Goal: Task Accomplishment & Management: Complete application form

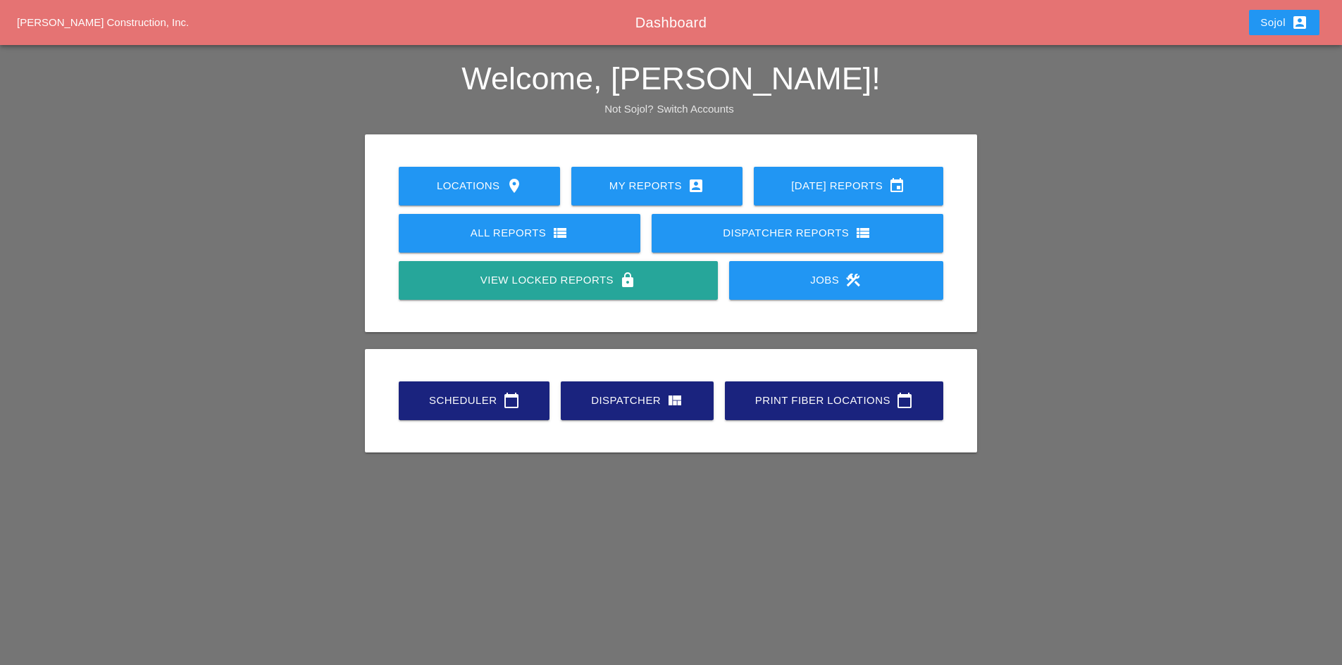
click at [489, 396] on div "Scheduler calendar_today" at bounding box center [474, 400] width 106 height 17
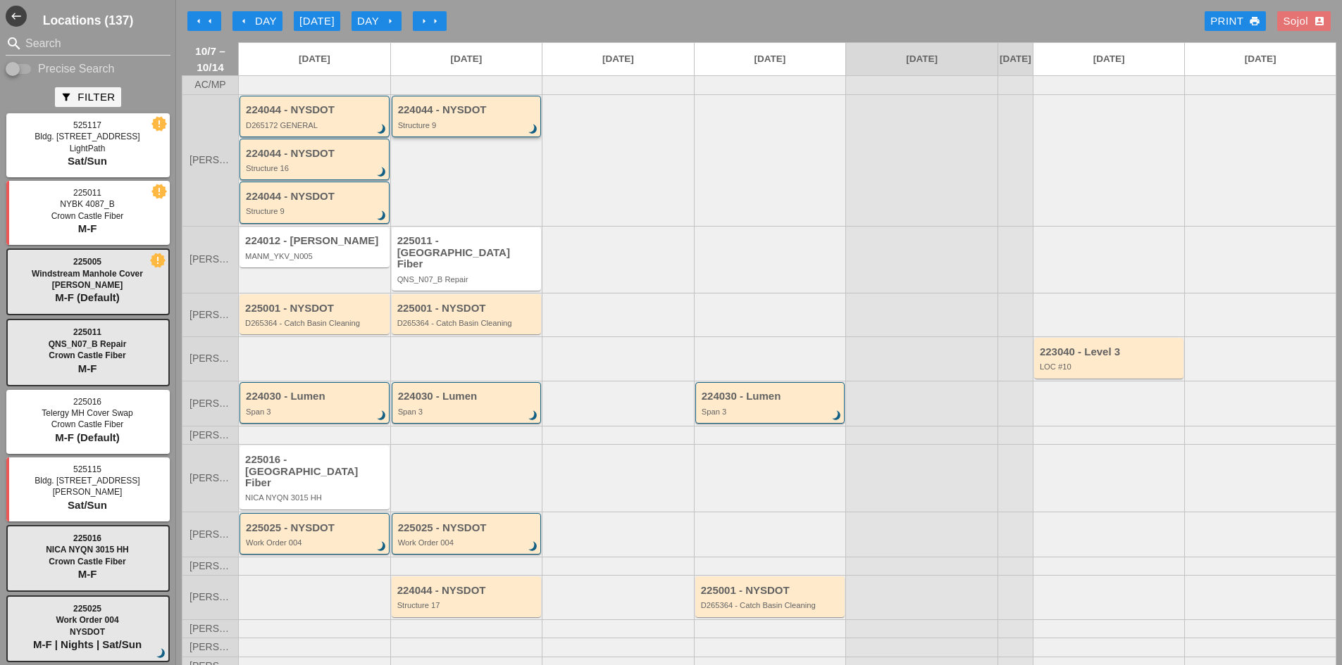
click at [454, 130] on div "Structure 9" at bounding box center [467, 125] width 139 height 8
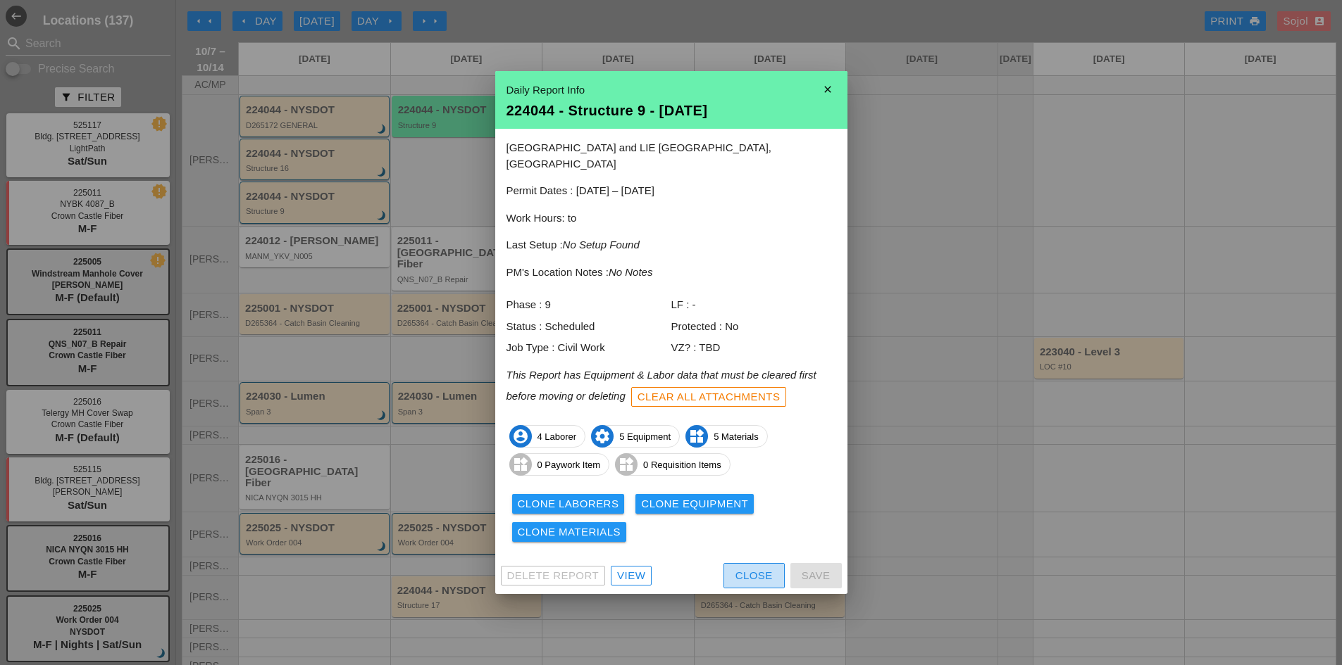
click at [758, 571] on div "Close" at bounding box center [753, 576] width 37 height 16
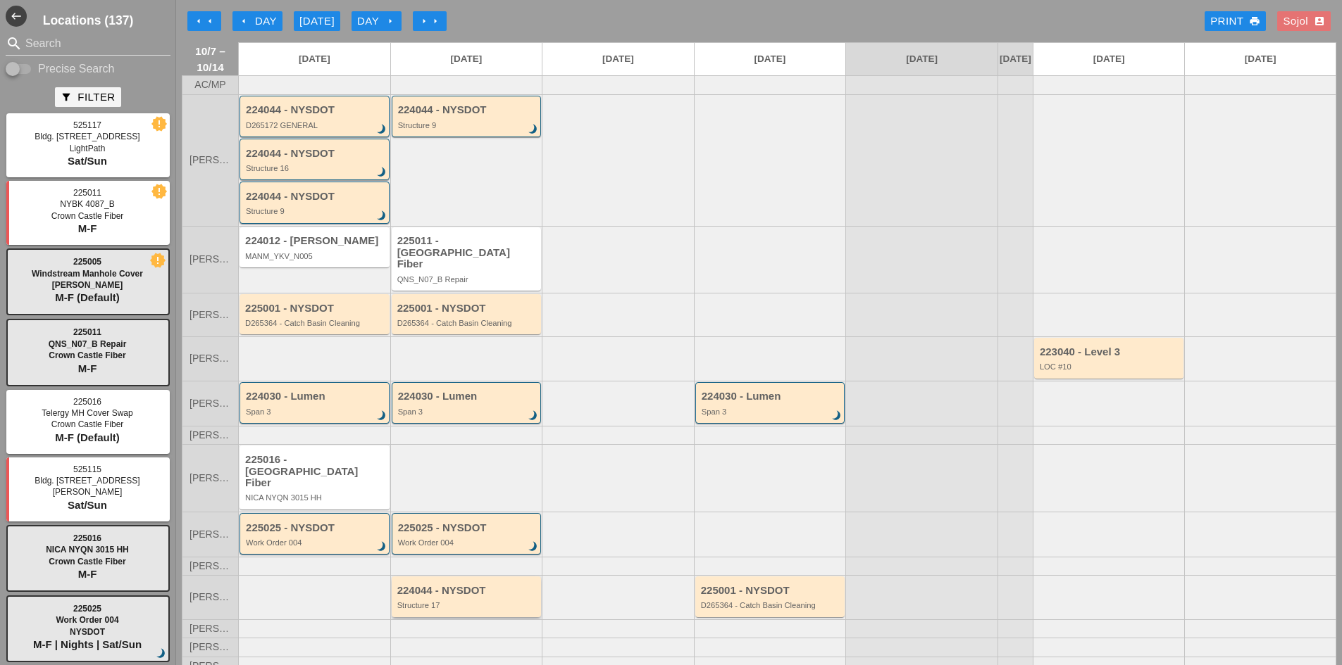
click at [451, 601] on div "Structure 17" at bounding box center [467, 605] width 141 height 8
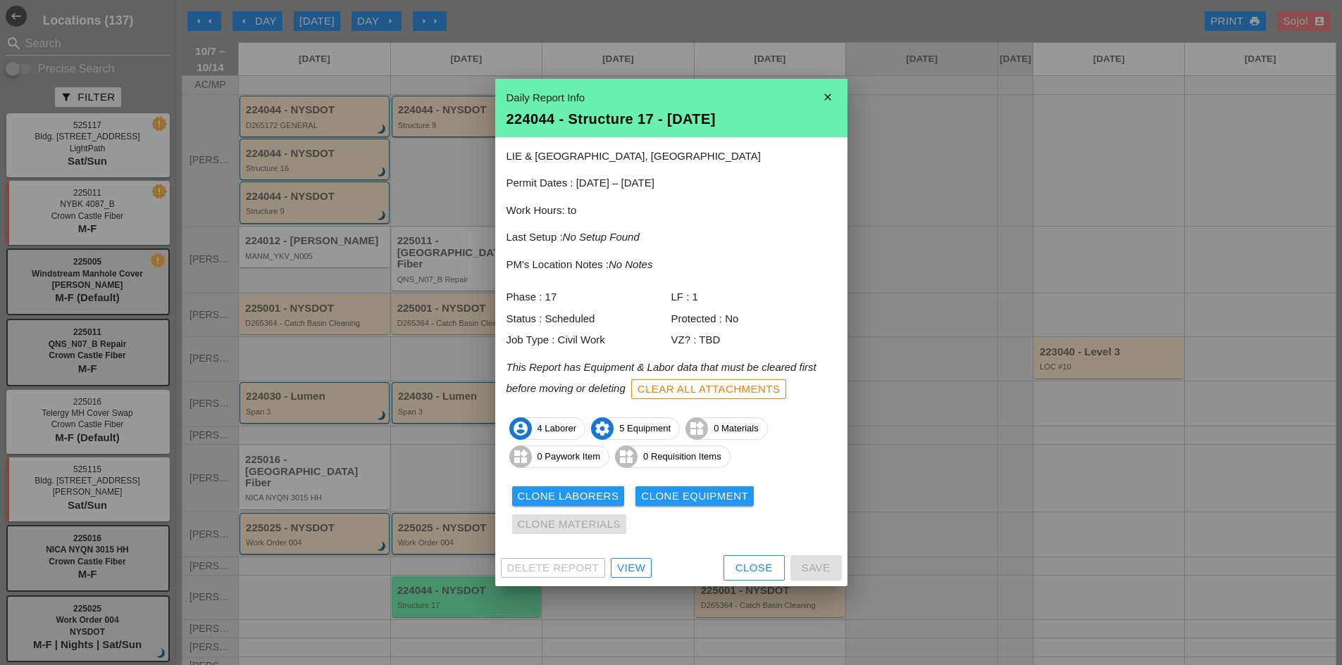
click at [740, 577] on button "Close" at bounding box center [753, 568] width 61 height 25
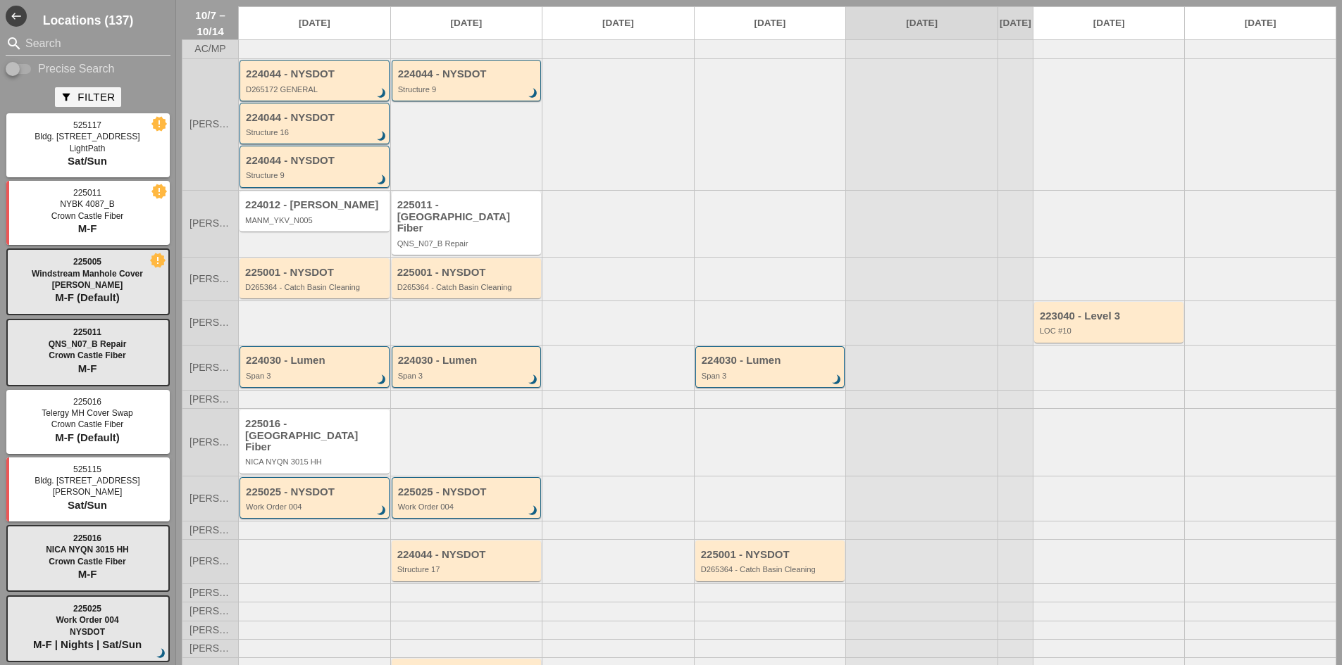
scroll to position [70, 0]
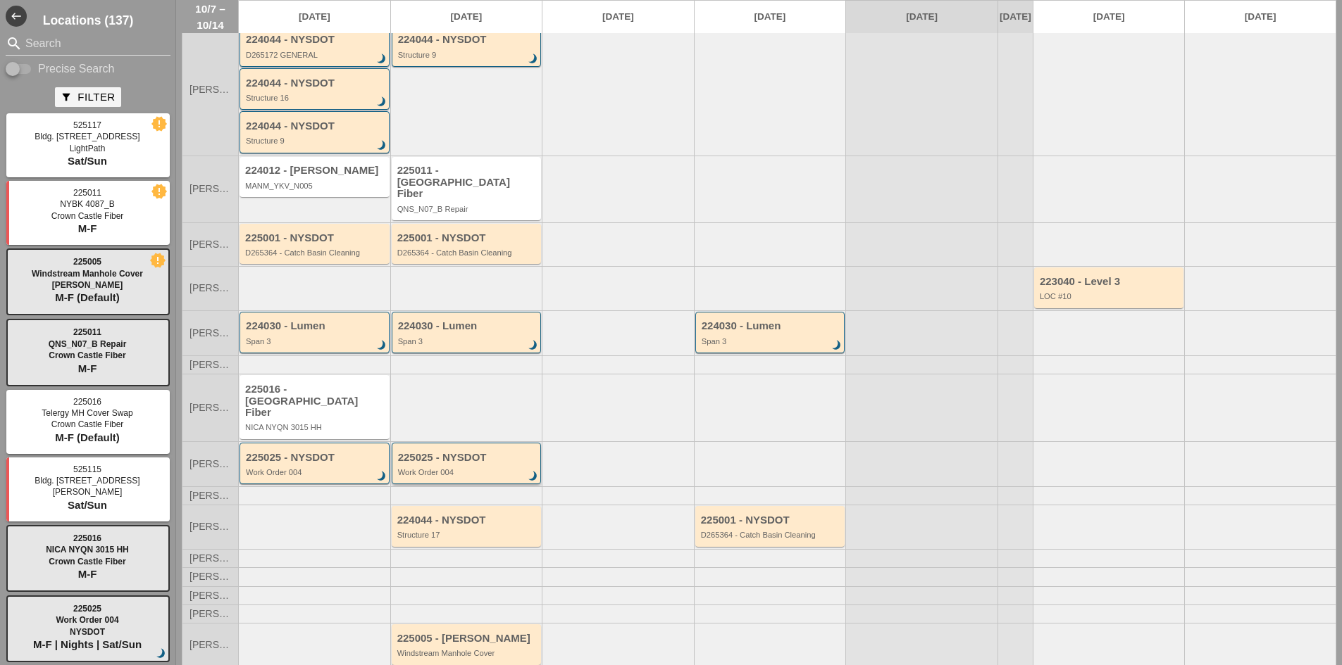
click at [444, 467] on div "225025 - NYSDOT Work Order 004 brightness_3" at bounding box center [467, 464] width 150 height 42
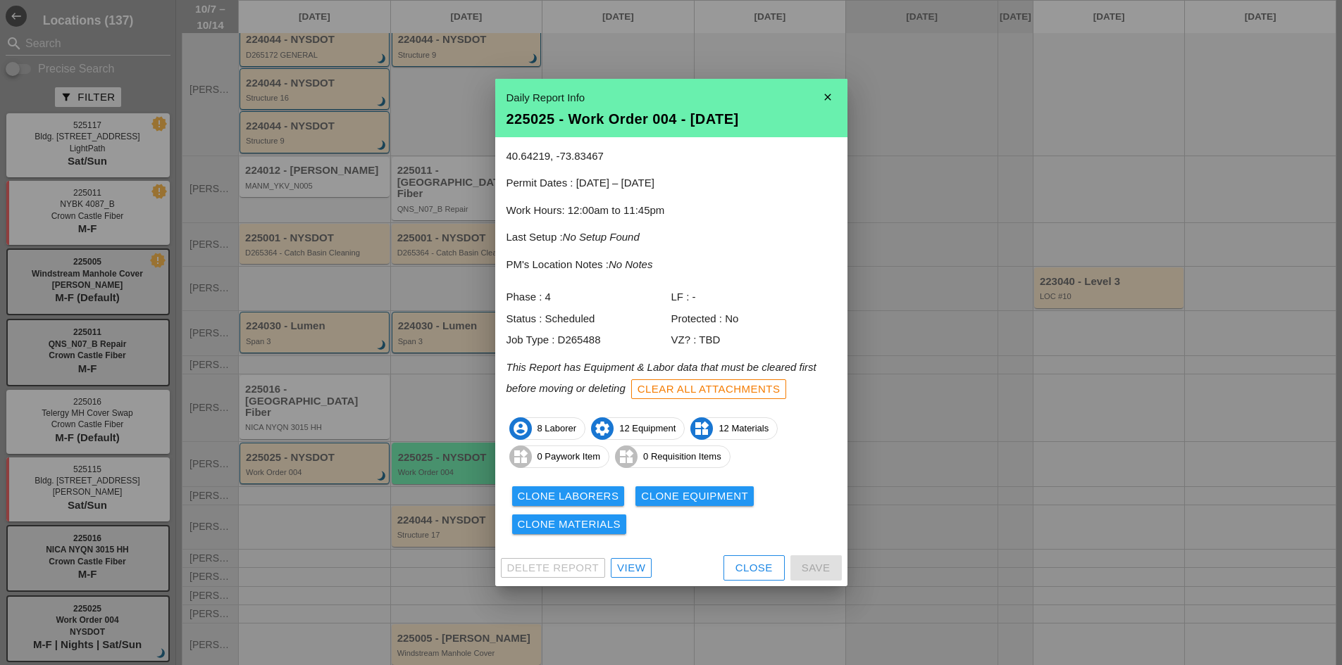
click at [637, 563] on div "View" at bounding box center [631, 569] width 28 height 16
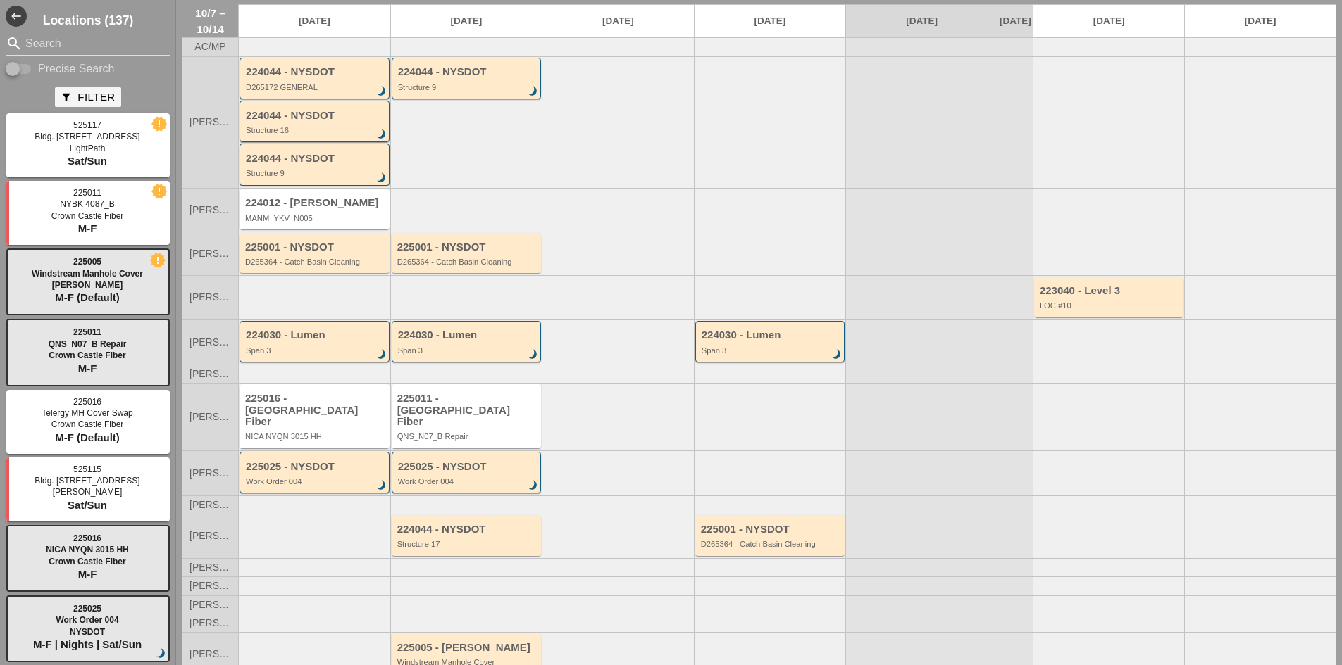
scroll to position [59, 0]
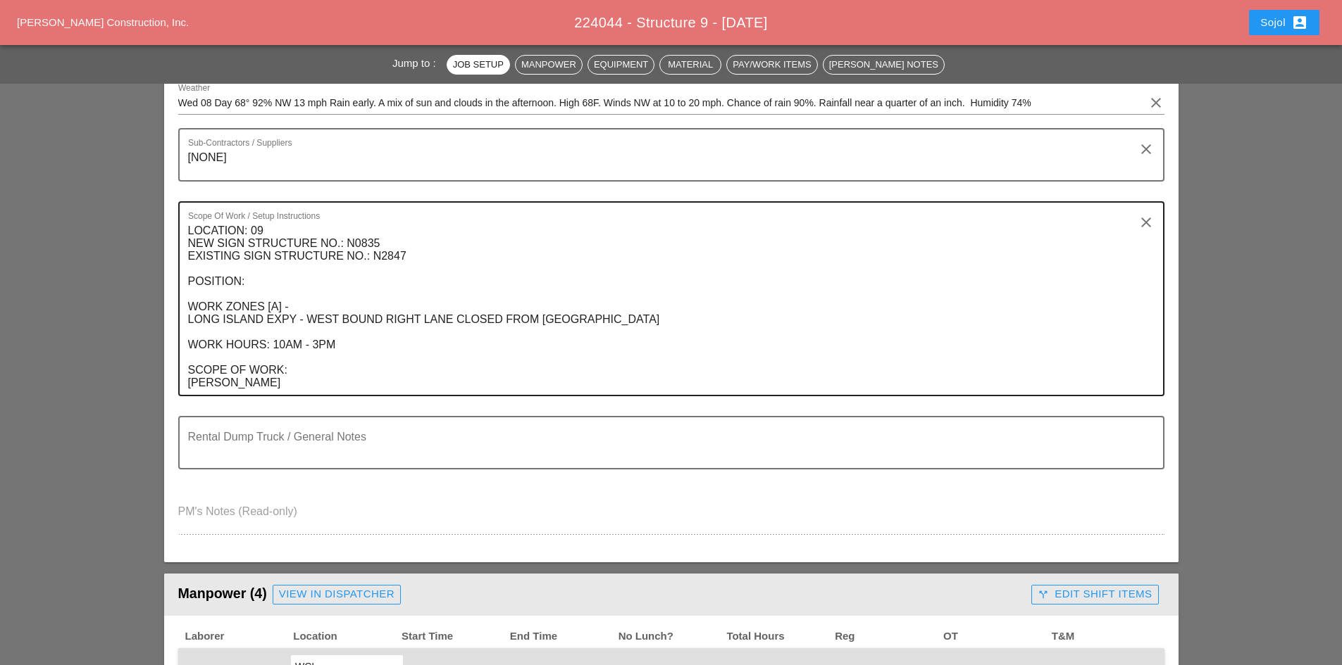
scroll to position [282, 0]
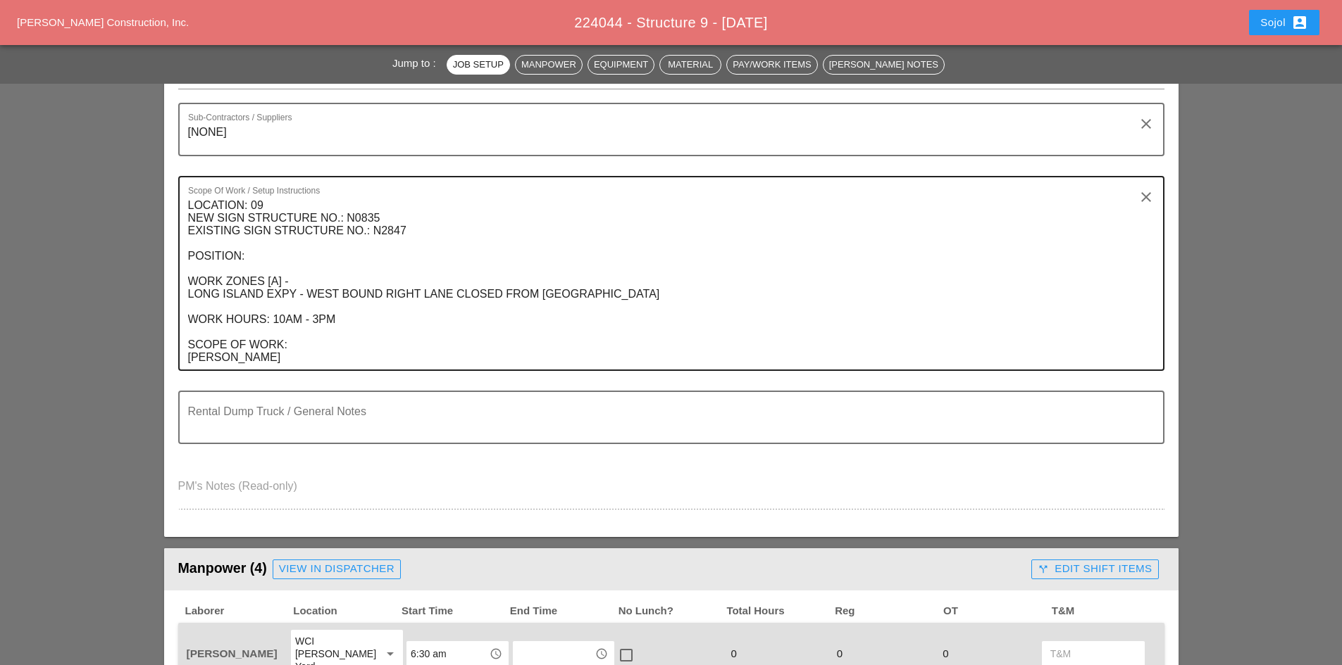
click at [262, 258] on textarea "LOCATION: 09 NEW SIGN STRUCTURE NO.: N0835 EXISTING SIGN STRUCTURE NO.: N2847 P…" at bounding box center [665, 281] width 955 height 175
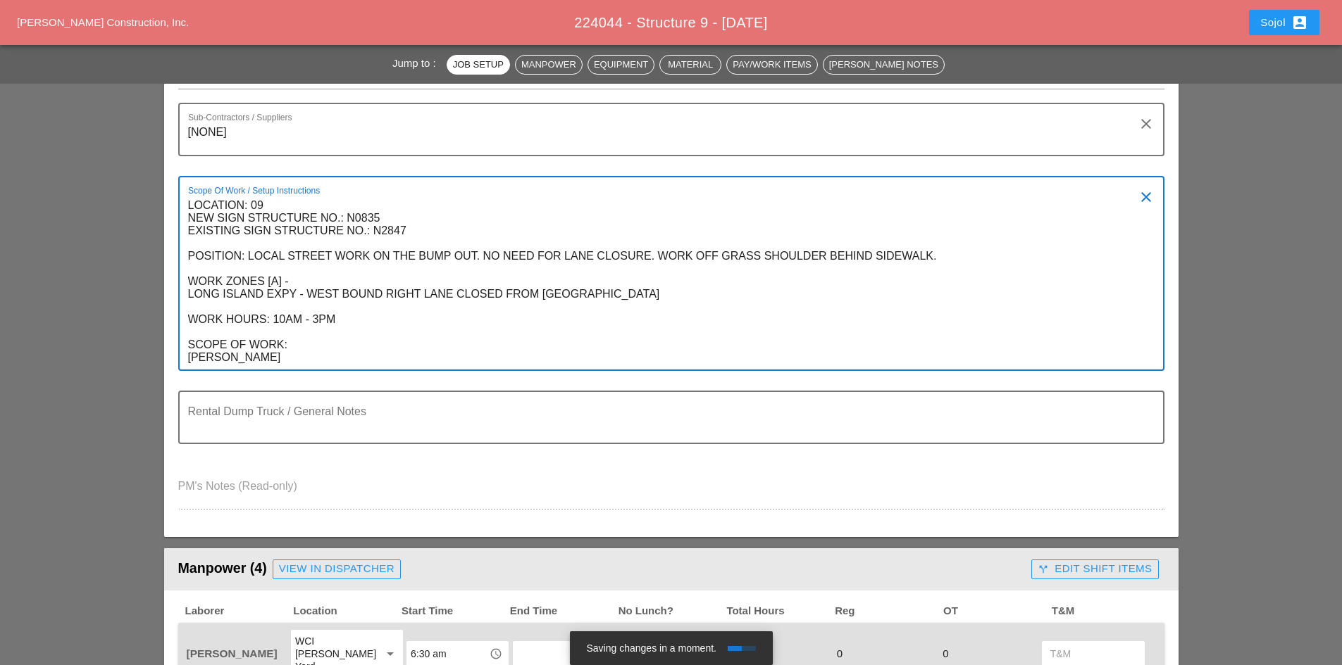
click at [287, 361] on textarea "LOCATION: 09 NEW SIGN STRUCTURE NO.: N0835 EXISTING SIGN STRUCTURE NO.: N2847 P…" at bounding box center [665, 281] width 955 height 175
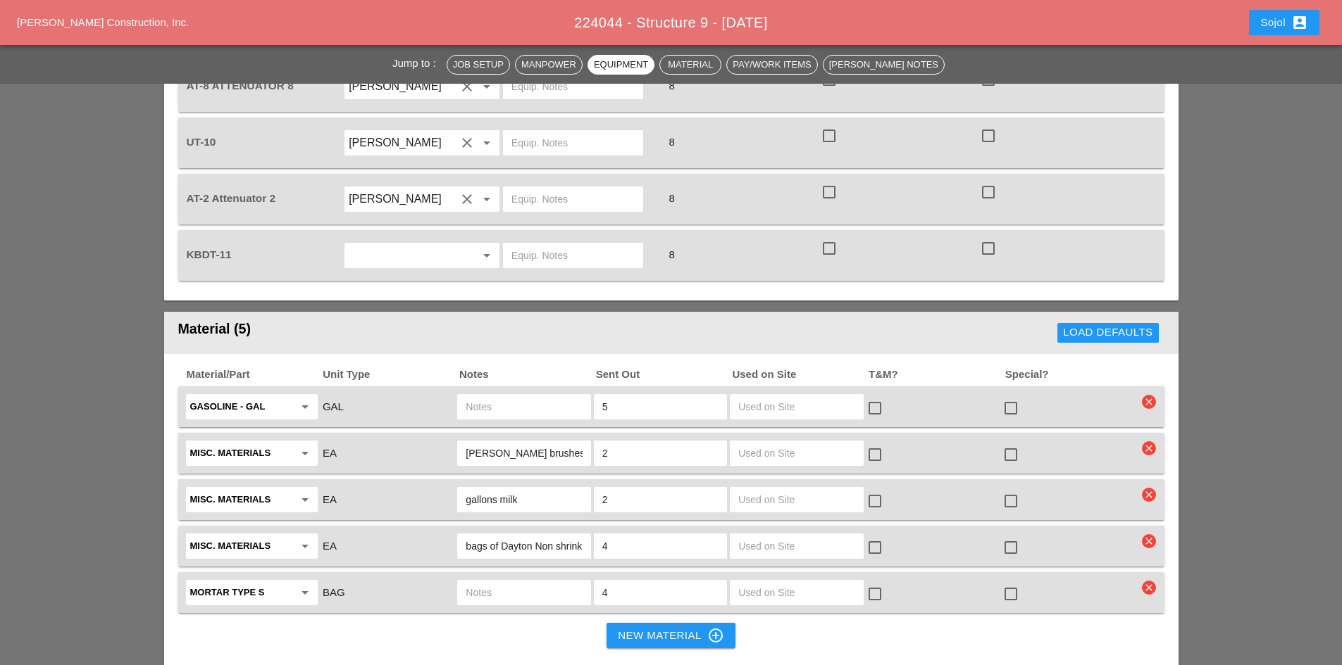
scroll to position [1338, 0]
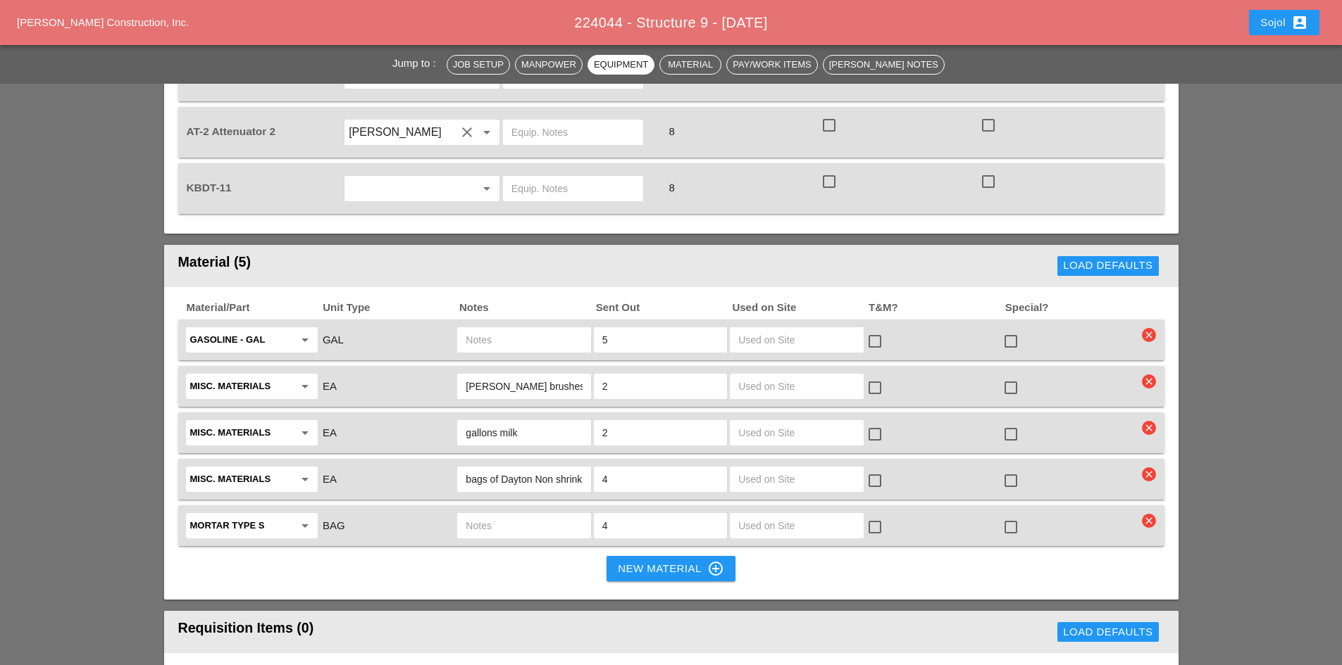
type textarea "LOCATION: 09 NEW SIGN STRUCTURE NO.: N0835 EXISTING SIGN STRUCTURE NO.: N2847 P…"
click at [487, 515] on input "text" at bounding box center [523, 526] width 116 height 23
click at [571, 515] on input "PUT ALL MATERIALS IN UT 10" at bounding box center [523, 526] width 116 height 23
click at [582, 515] on input "PUT ALL MATERIALS IN UT 10" at bounding box center [523, 526] width 116 height 23
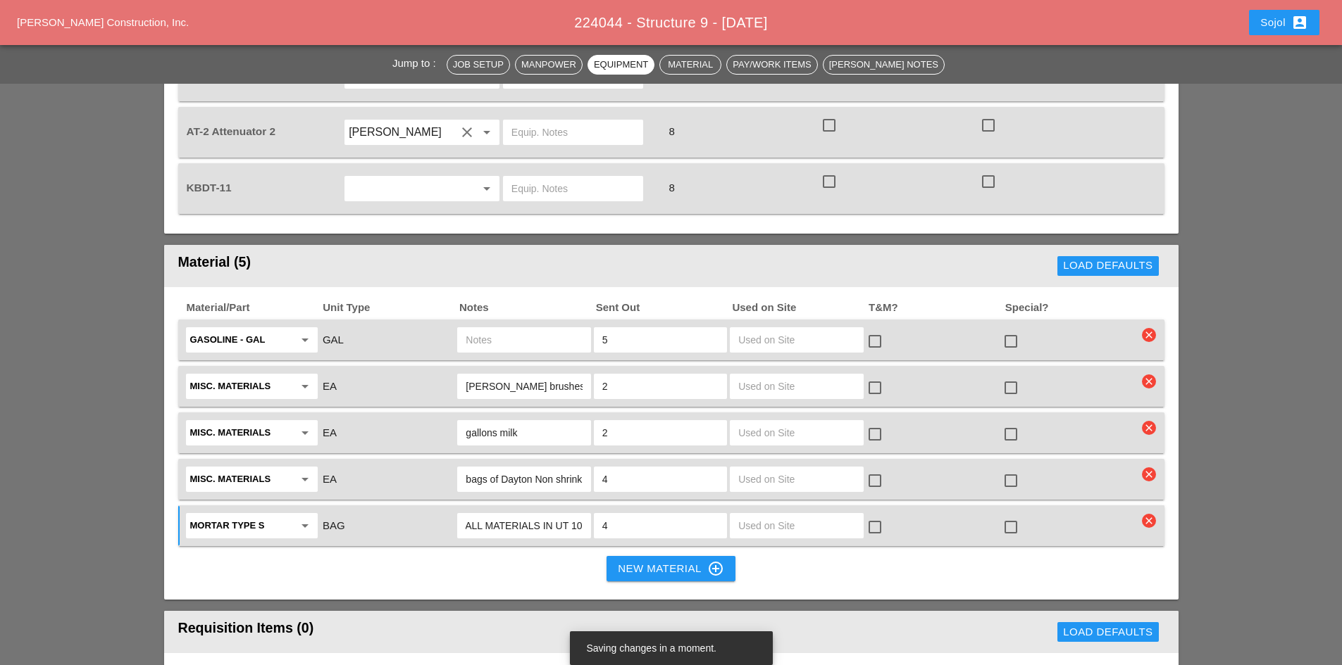
scroll to position [0, 0]
drag, startPoint x: 552, startPoint y: 473, endPoint x: 419, endPoint y: 470, distance: 133.1
click at [419, 511] on div "Mortar Type S arrow_drop_down BAG PUT ALL MATERIALS IN UT 10 4 check_box_outlin…" at bounding box center [661, 526] width 954 height 30
drag, startPoint x: 468, startPoint y: 475, endPoint x: 556, endPoint y: 475, distance: 88.7
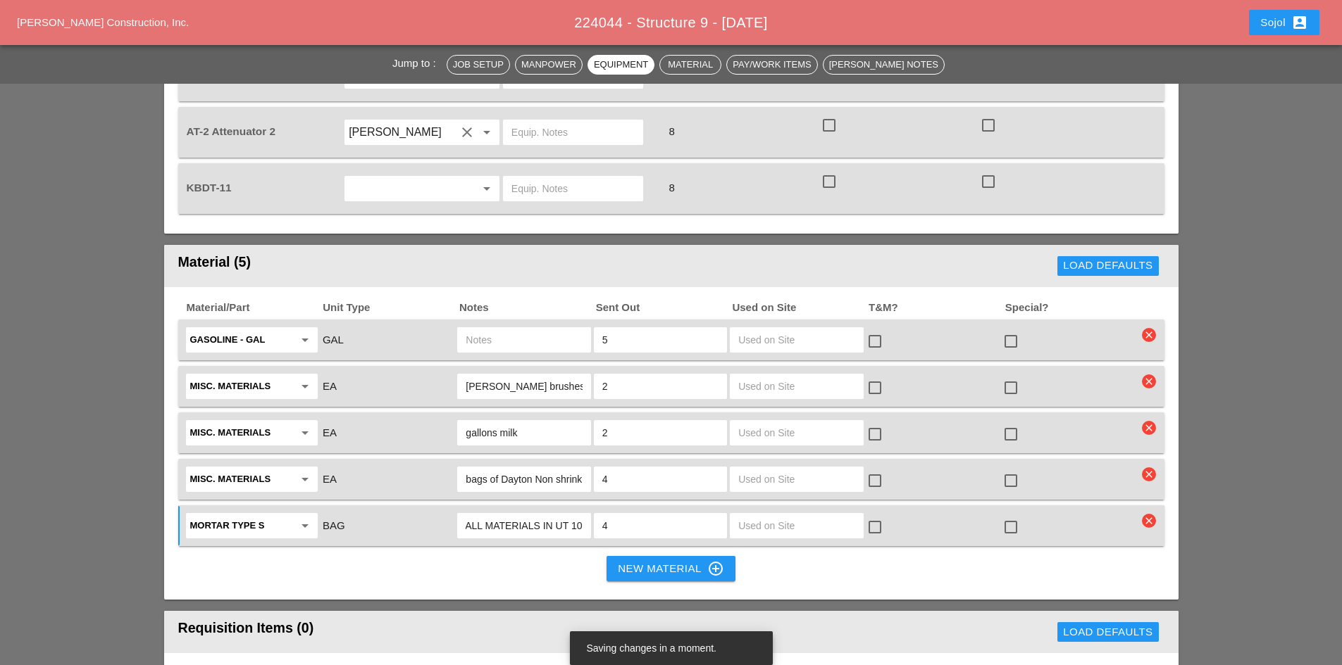
click at [556, 515] on input "PUT ALL MATERIALS IN UT 10" at bounding box center [523, 526] width 116 height 23
type input "UT-10"
click at [580, 468] on input "bags of Dayton Non shrink grout" at bounding box center [523, 479] width 116 height 23
click at [465, 468] on input "bags of Dayton Non shrink grout" at bounding box center [523, 479] width 116 height 23
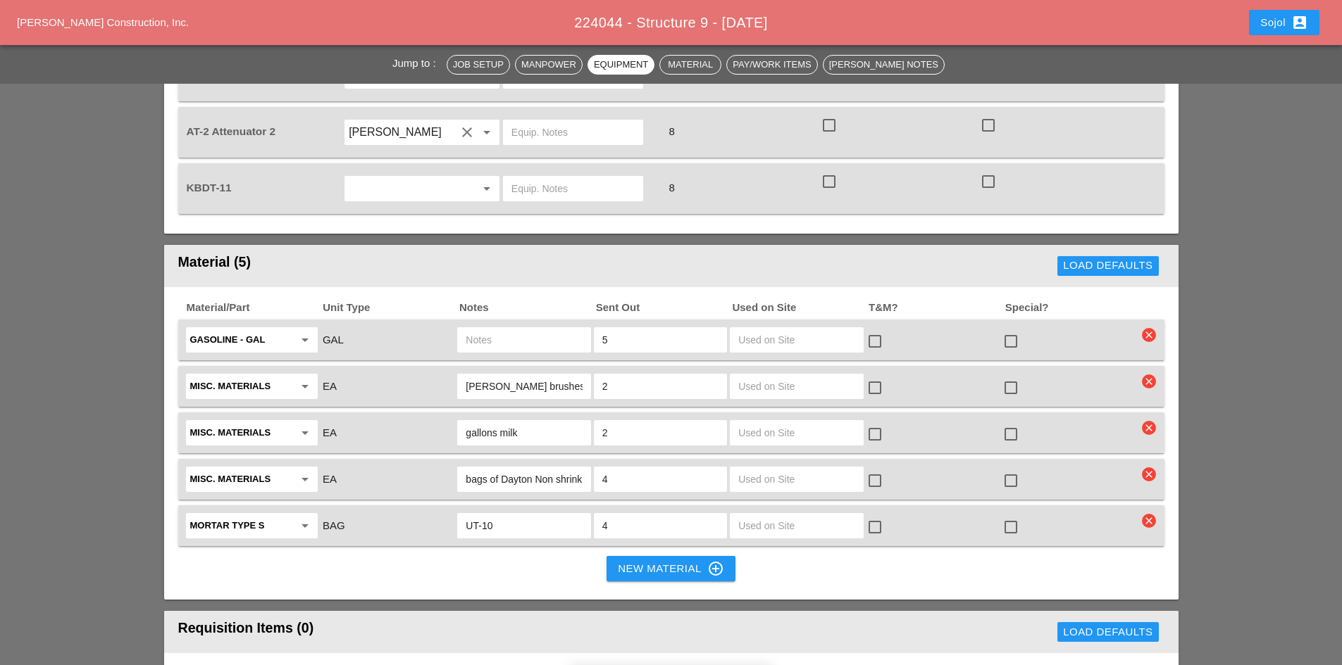
paste input "UT-10"
type input "UT-10 bags of Dayton Non shrink grout"
click at [466, 422] on input "gallons milk" at bounding box center [523, 433] width 116 height 23
paste input "UT-10"
type input "UT-10 gallons milk"
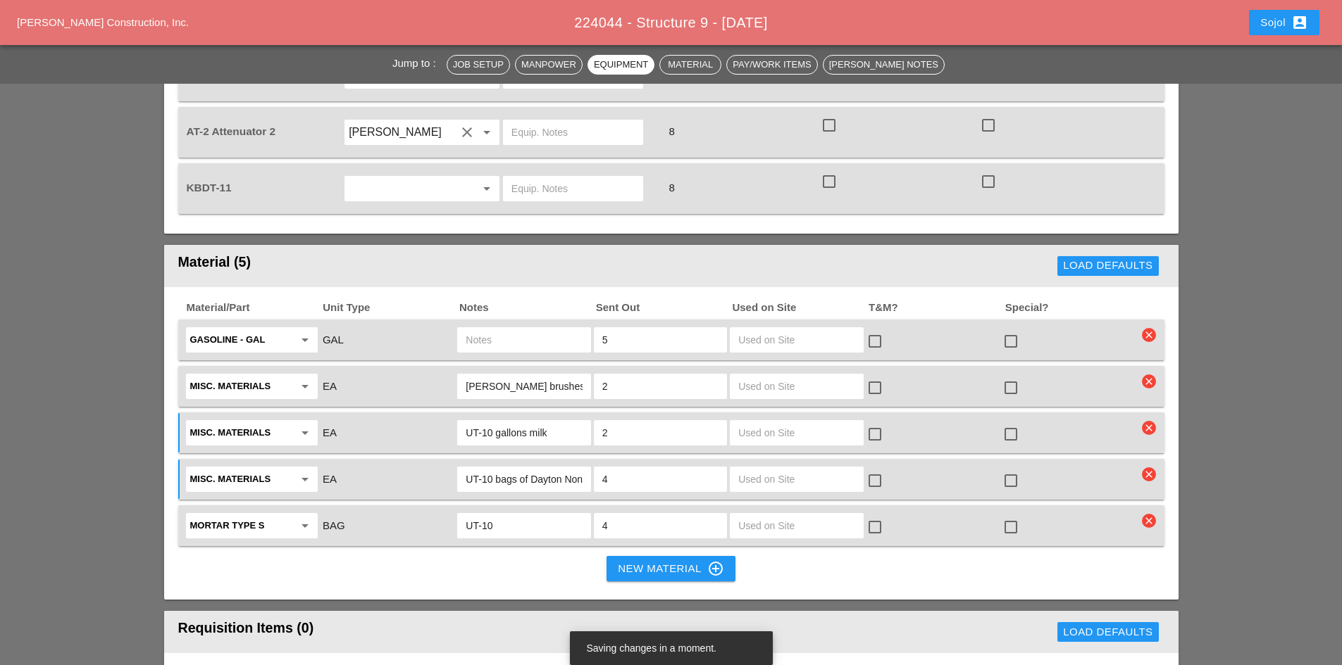
click at [464, 374] on div "mason brushes" at bounding box center [523, 386] width 133 height 25
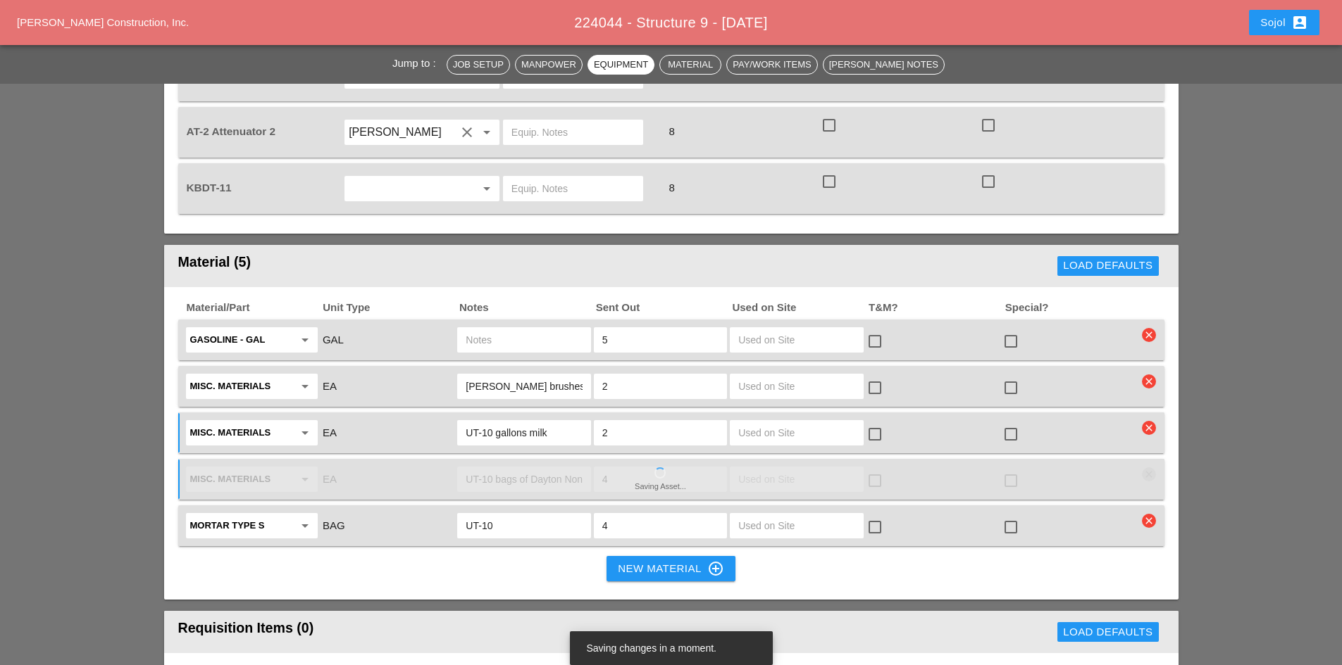
click at [469, 375] on input "mason brushes" at bounding box center [523, 386] width 116 height 23
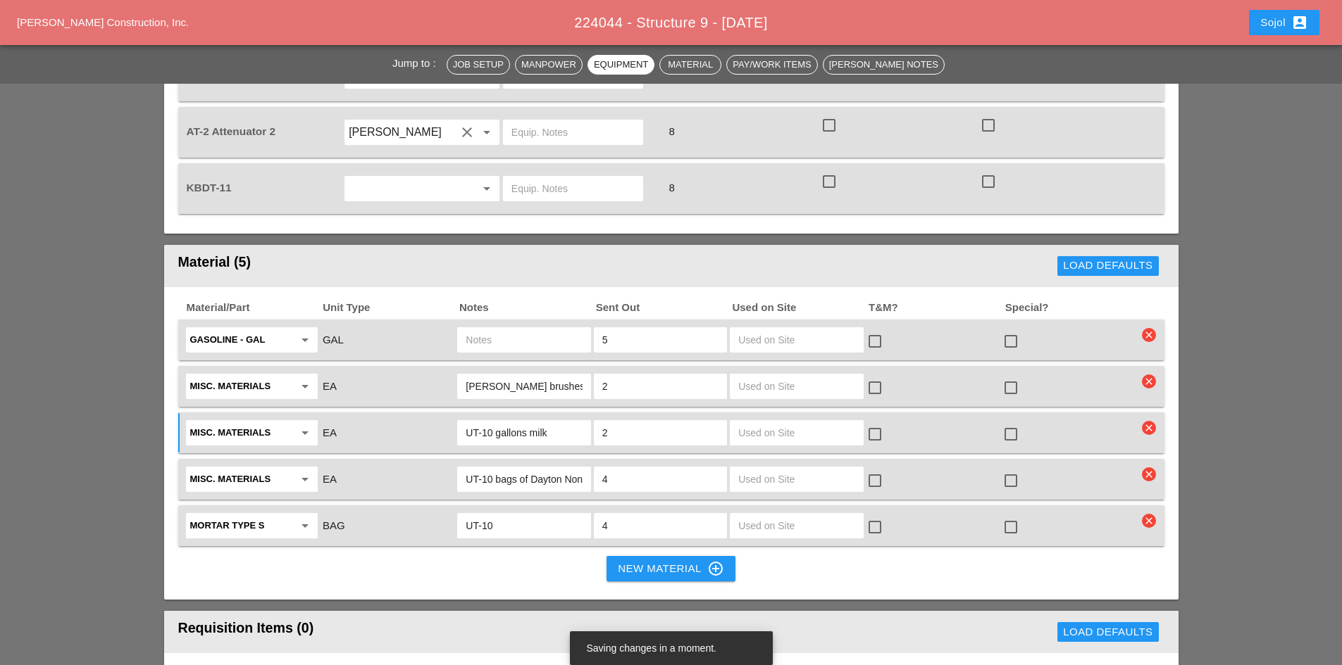
paste input "UT-10"
type input "UT-10 mason brushes"
click at [492, 329] on input "text" at bounding box center [523, 340] width 116 height 23
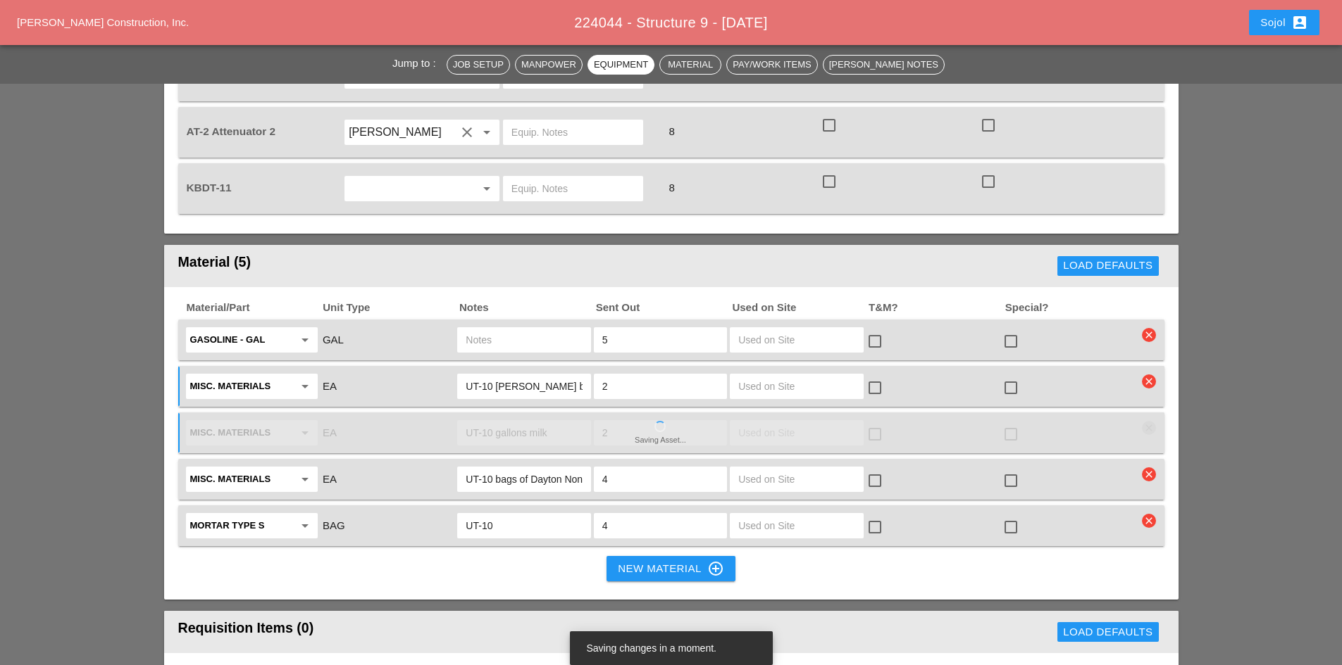
paste input "UT-10"
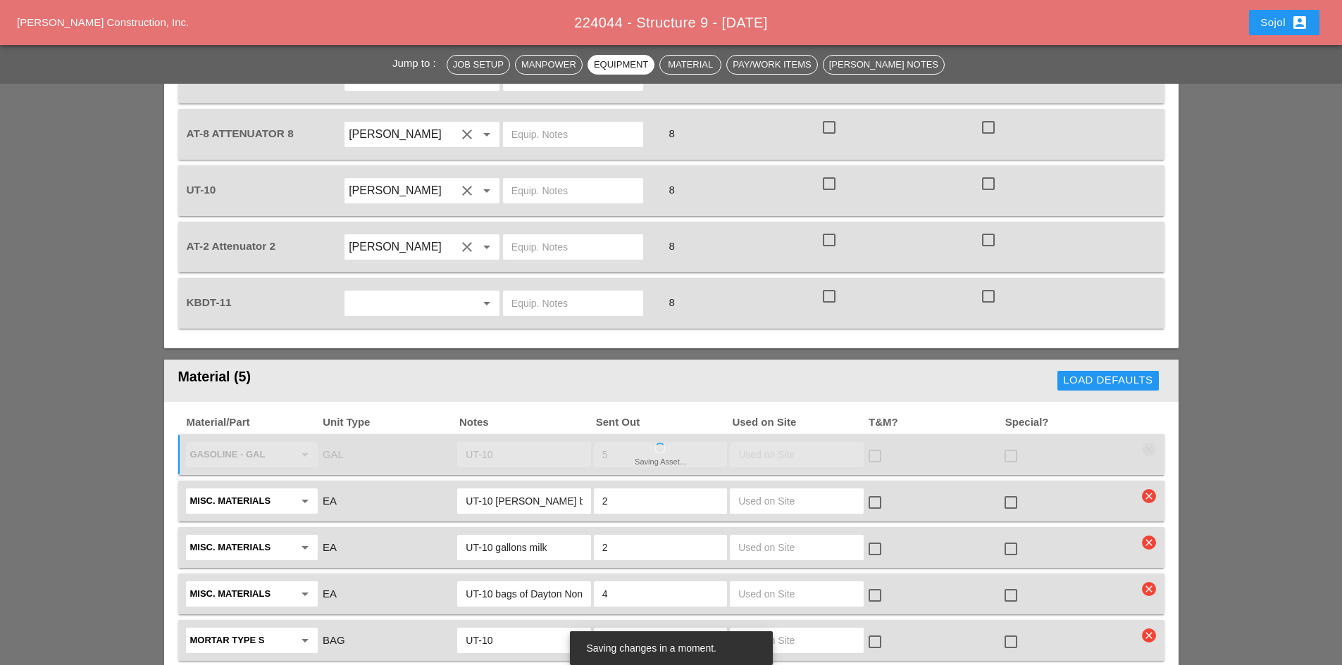
scroll to position [1268, 0]
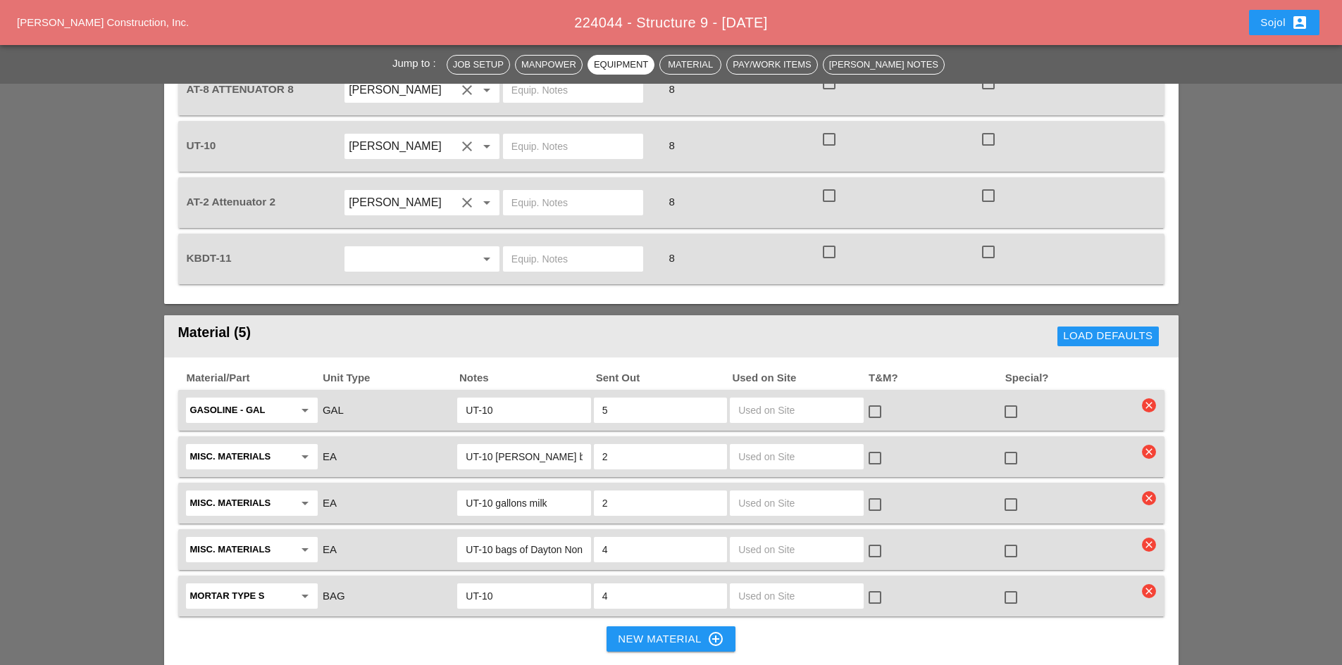
type input "UT-10"
click at [664, 631] on div "New Material control_point" at bounding box center [671, 639] width 106 height 17
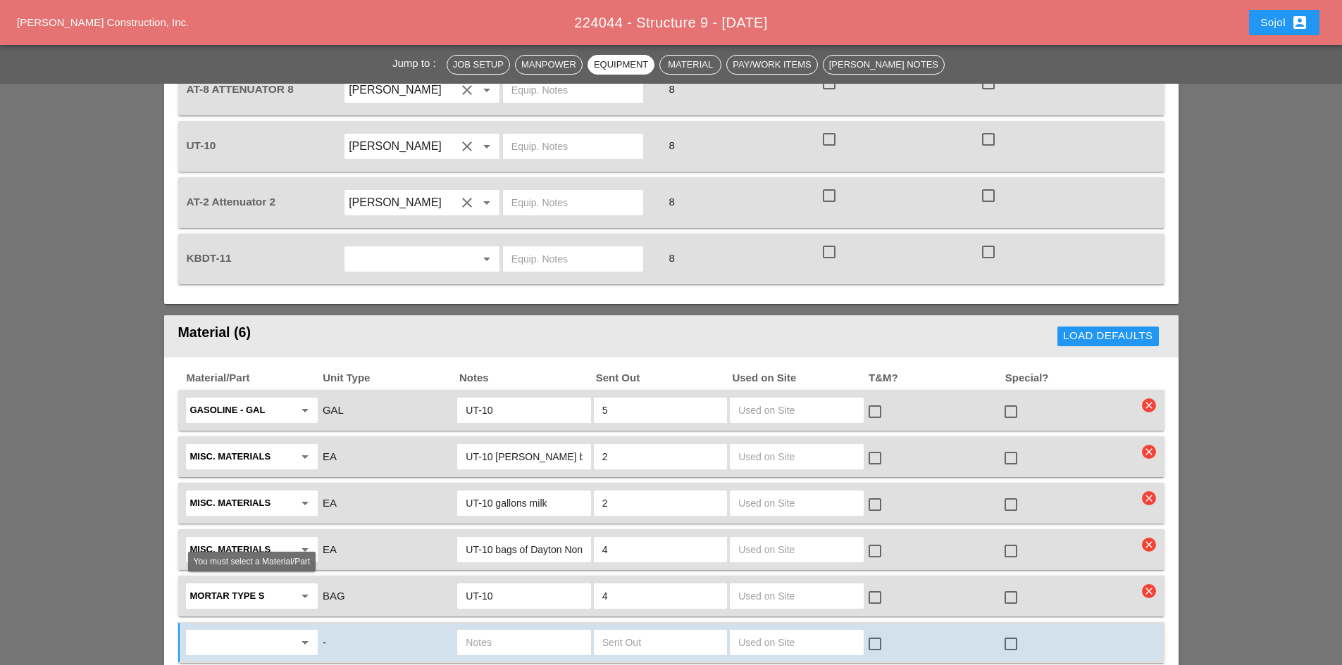
click at [219, 632] on input "text" at bounding box center [242, 643] width 104 height 23
click at [220, 626] on div "Die sel Fuel - GAL" at bounding box center [251, 622] width 109 height 17
type input "Diesel Fuel - GAL"
click at [549, 632] on input "text" at bounding box center [523, 643] width 116 height 23
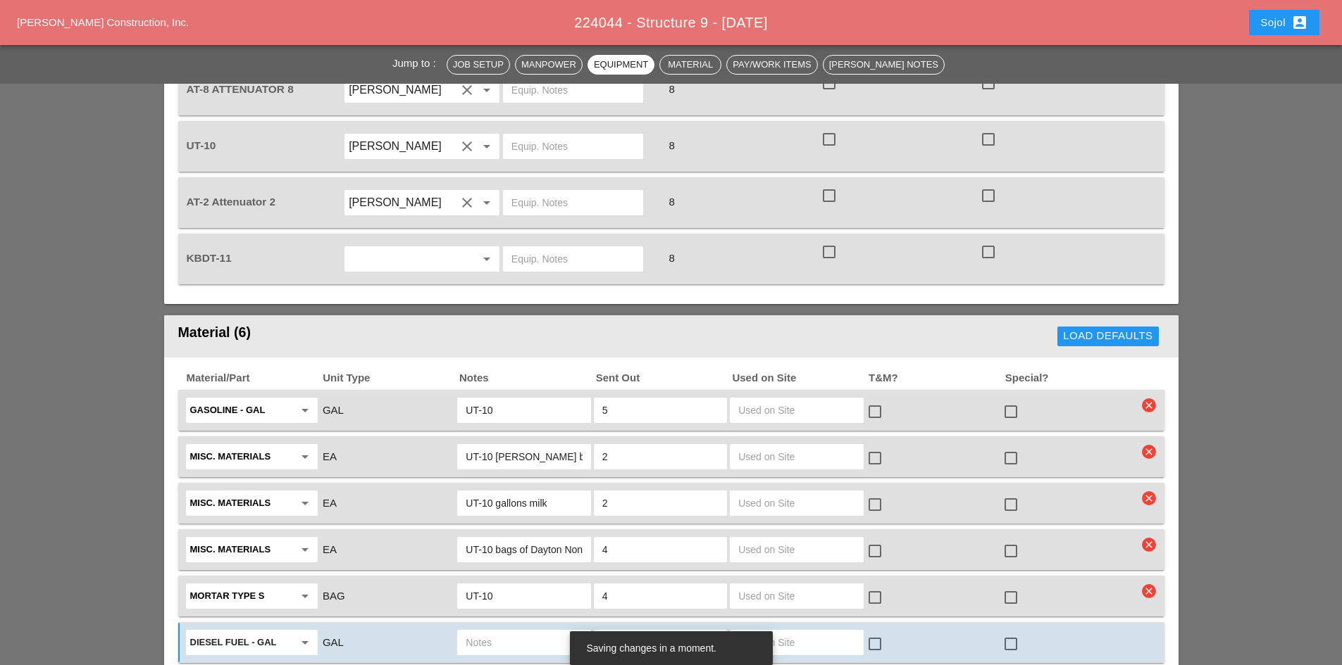
paste input "UT-10"
type input "UT-10"
type input "5"
click at [827, 623] on div "Material/Part Unit Type Notes Sent Out Used on Site T&M? Special? Gasoline - GA…" at bounding box center [671, 538] width 1014 height 360
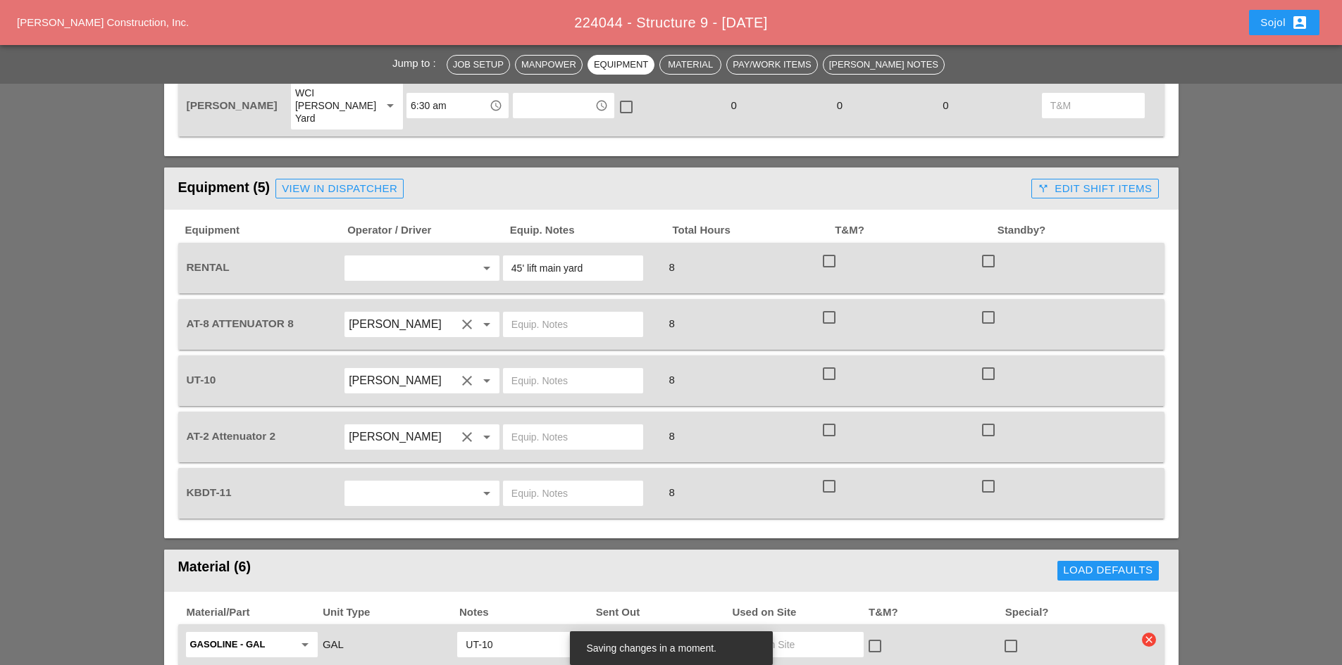
scroll to position [986, 0]
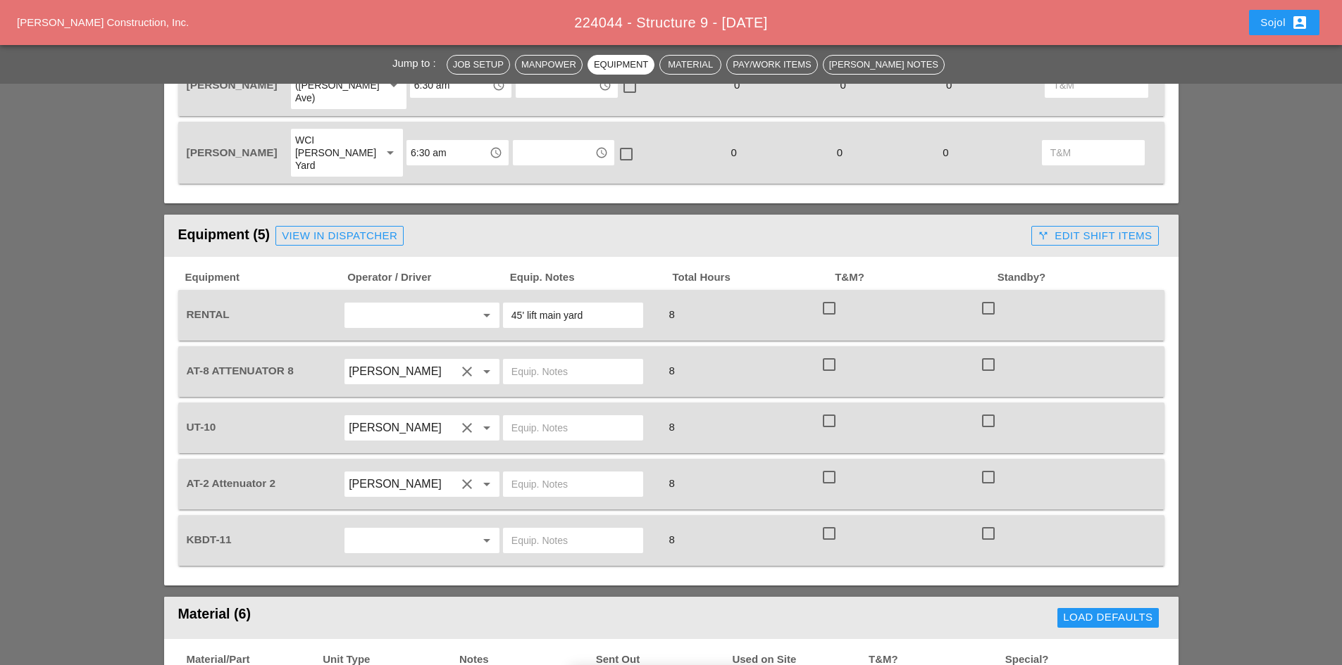
click at [536, 304] on input "45' lift main yard" at bounding box center [572, 315] width 123 height 23
type input "45' lift in main yard"
click at [532, 361] on input "text" at bounding box center [572, 372] width 123 height 23
click at [530, 361] on input "text" at bounding box center [572, 372] width 123 height 23
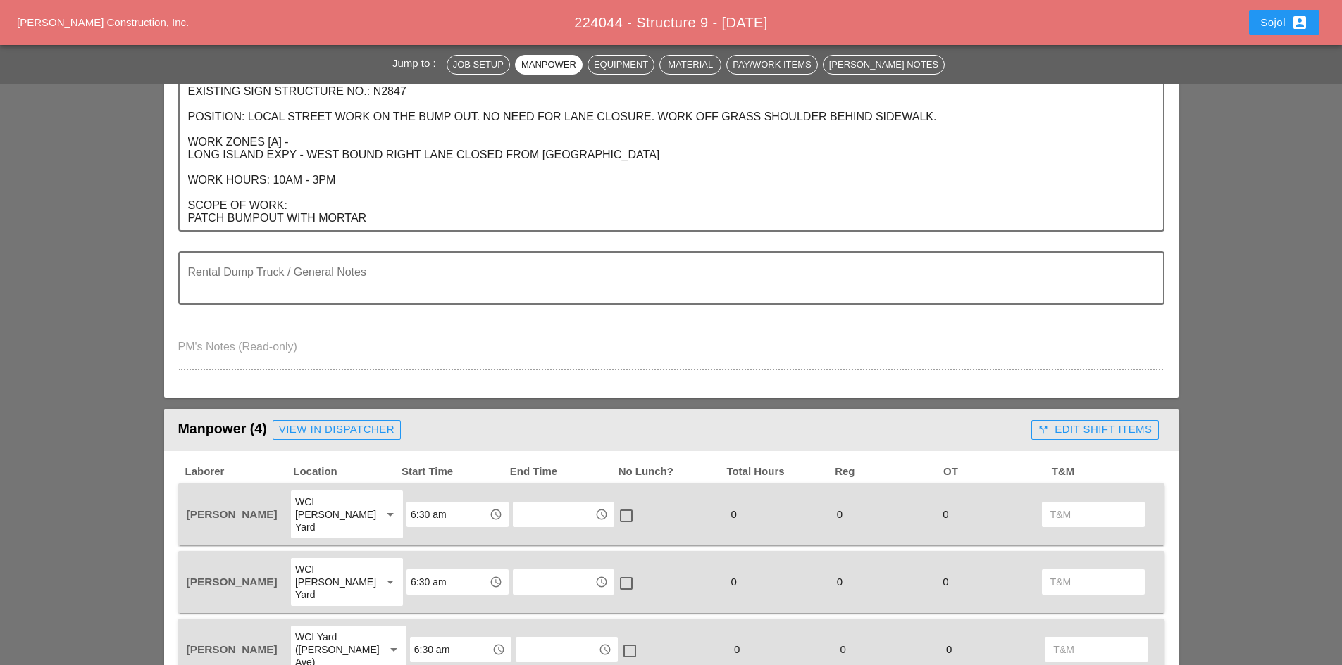
scroll to position [634, 0]
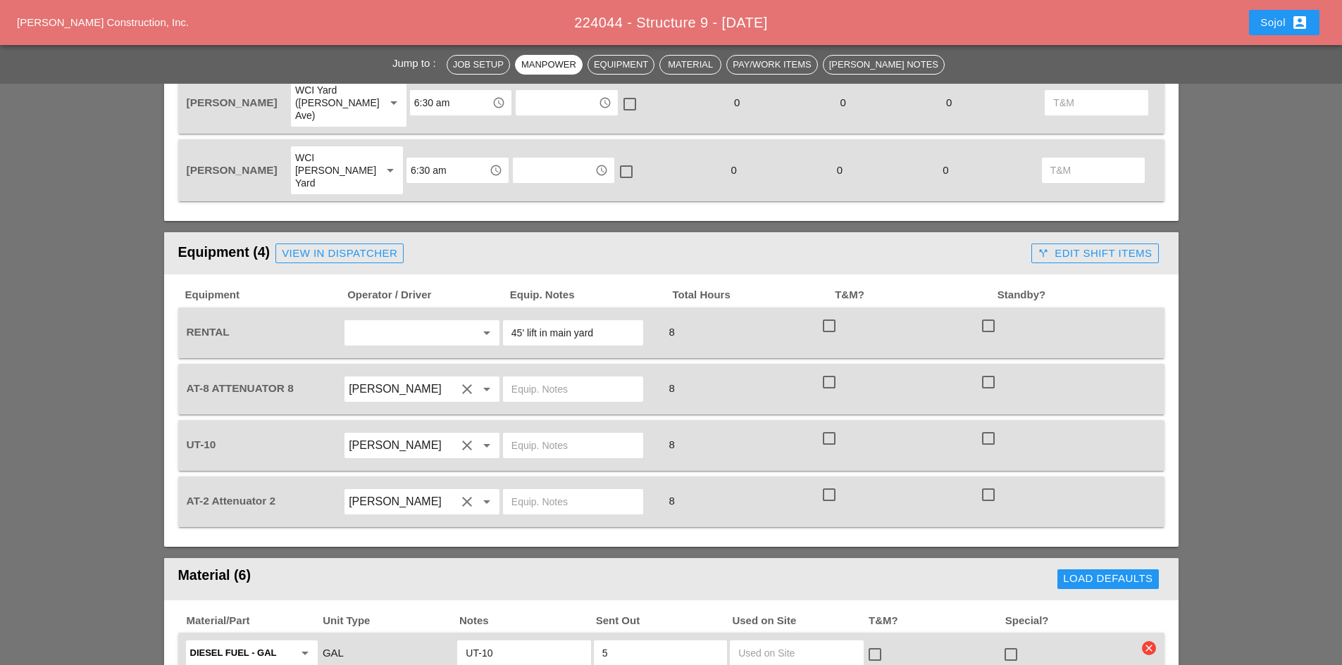
scroll to position [986, 0]
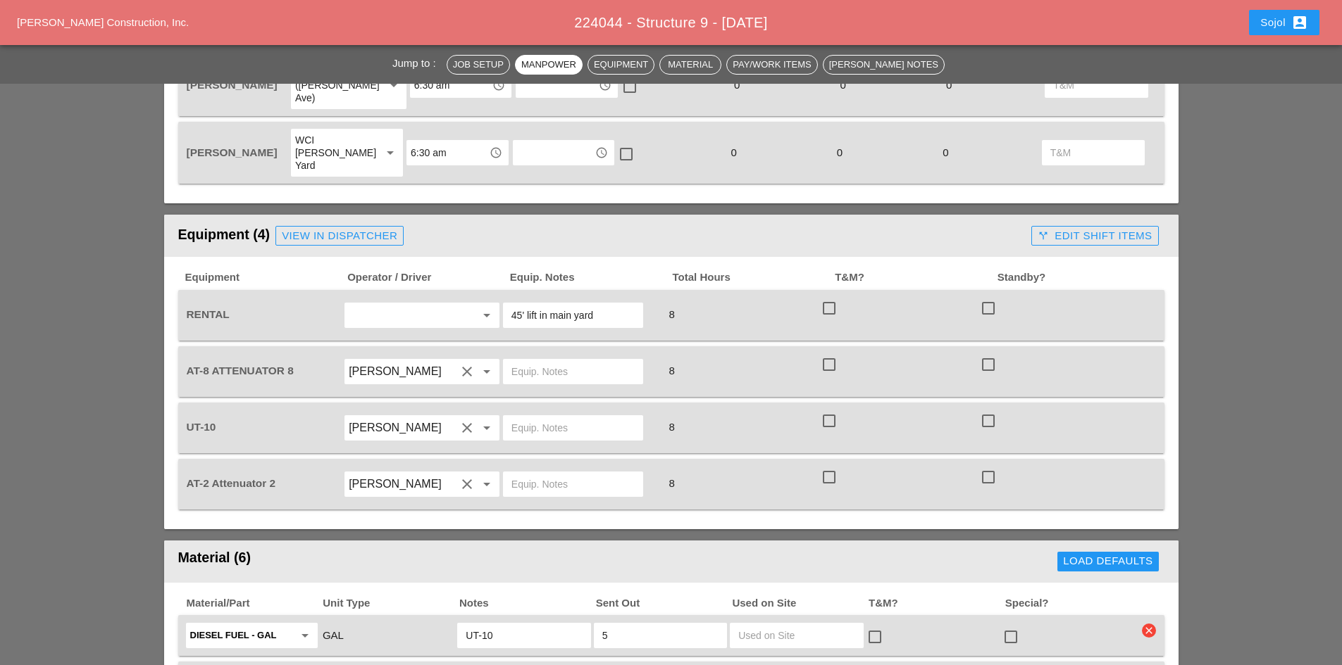
click at [546, 361] on input "text" at bounding box center [572, 372] width 123 height 23
type input "bruckner yard"
click at [534, 473] on input "text" at bounding box center [572, 484] width 123 height 23
paste input "bruckner yard"
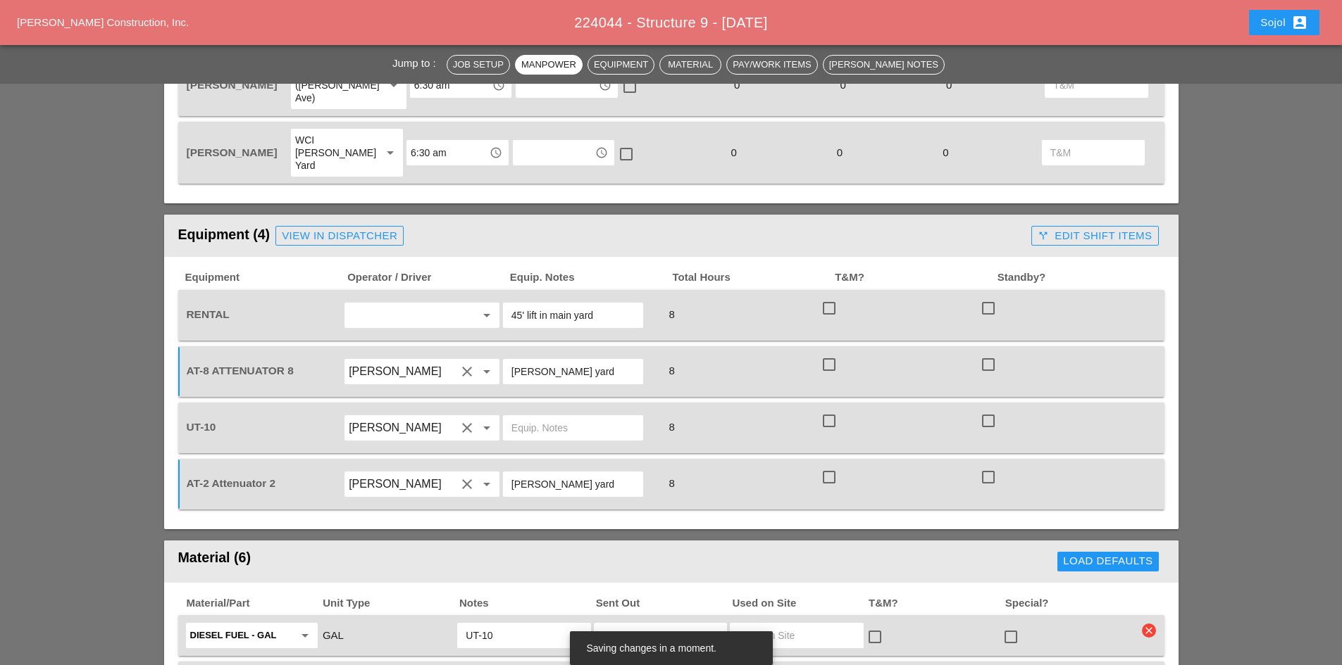
type input "bruckner yard"
click at [540, 417] on input "text" at bounding box center [572, 428] width 123 height 23
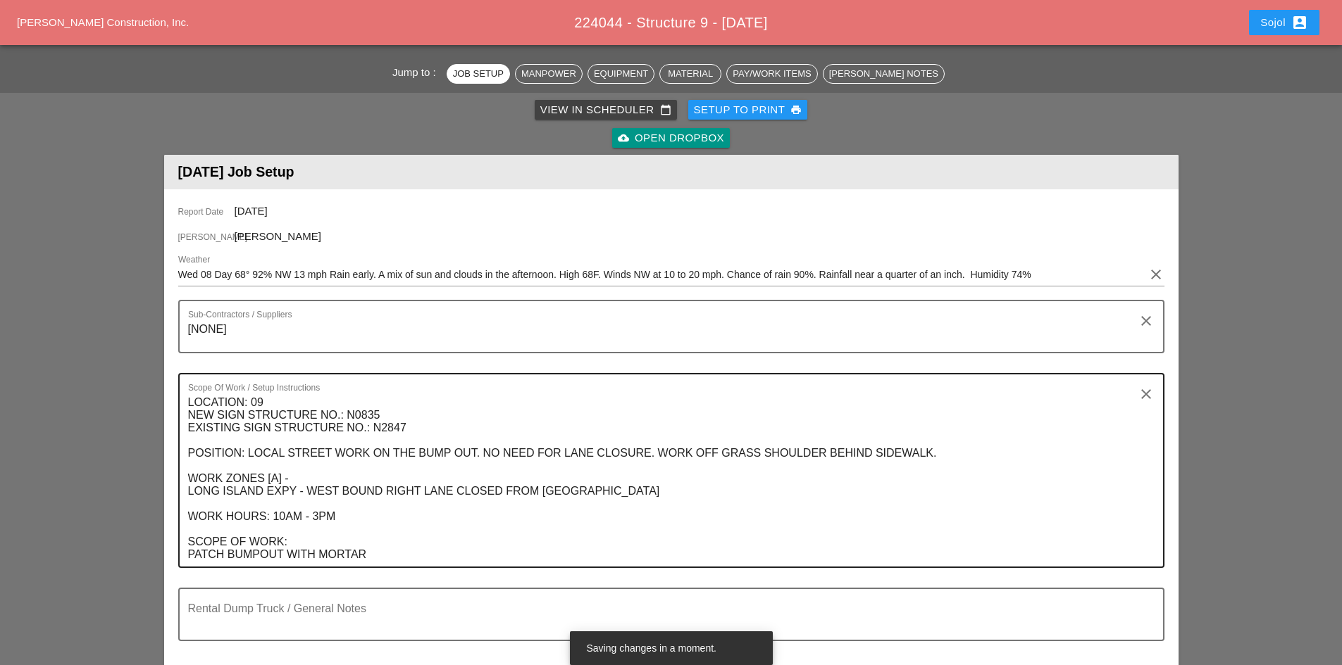
scroll to position [70, 0]
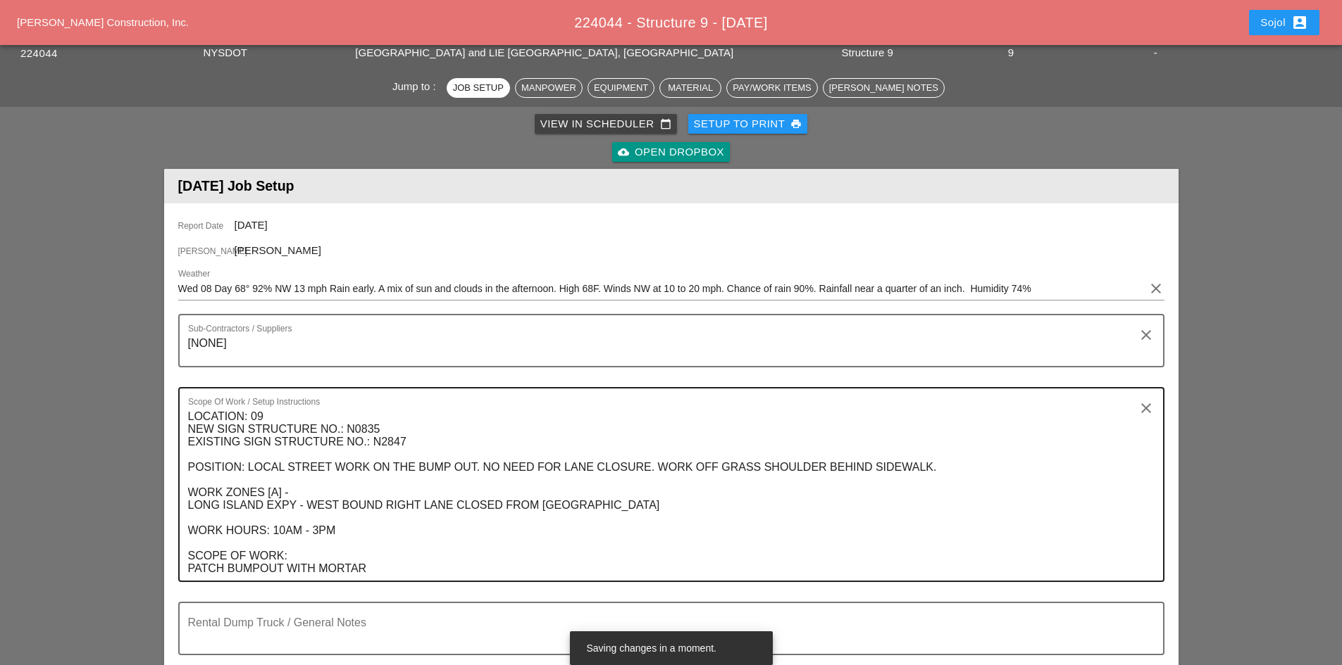
type input "main yard"
click at [394, 568] on textarea "LOCATION: 09 NEW SIGN STRUCTURE NO.: N0835 EXISTING SIGN STRUCTURE NO.: N2847 P…" at bounding box center [665, 493] width 955 height 175
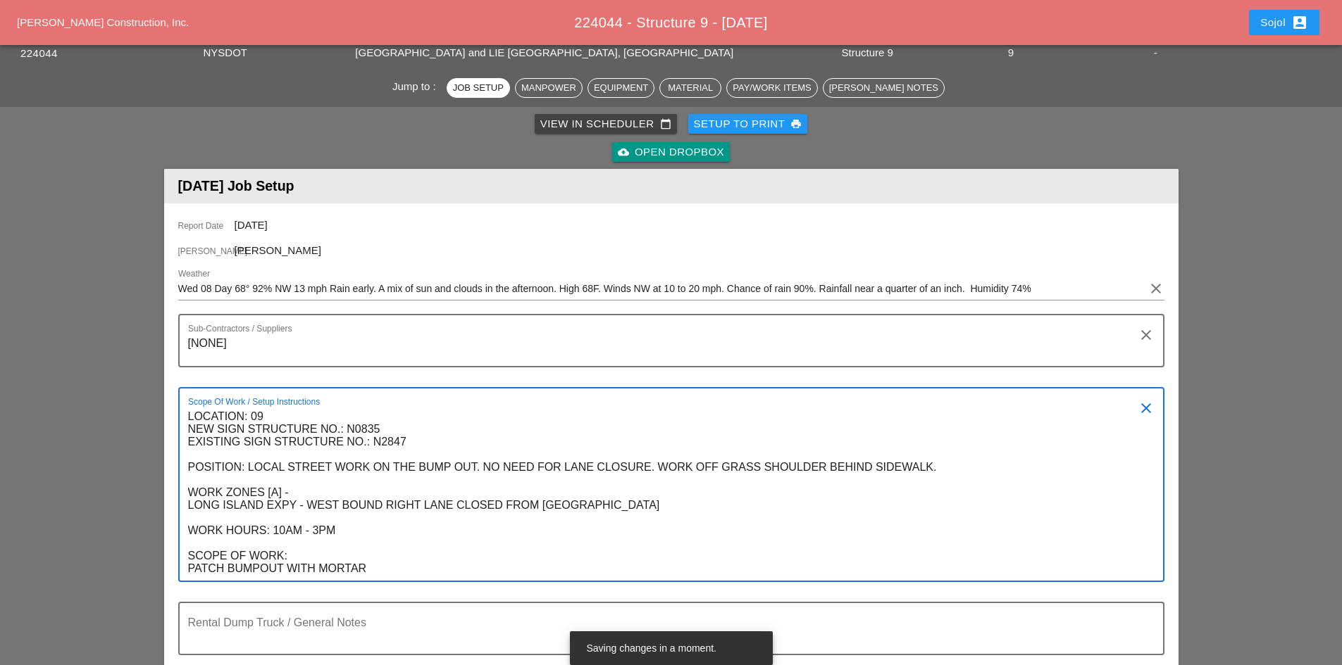
click at [343, 552] on textarea "LOCATION: 09 NEW SIGN STRUCTURE NO.: N0835 EXISTING SIGN STRUCTURE NO.: N2847 P…" at bounding box center [665, 493] width 955 height 175
click at [383, 566] on textarea "LOCATION: 09 NEW SIGN STRUCTURE NO.: N0835 EXISTING SIGN STRUCTURE NO.: N2847 P…" at bounding box center [665, 493] width 955 height 175
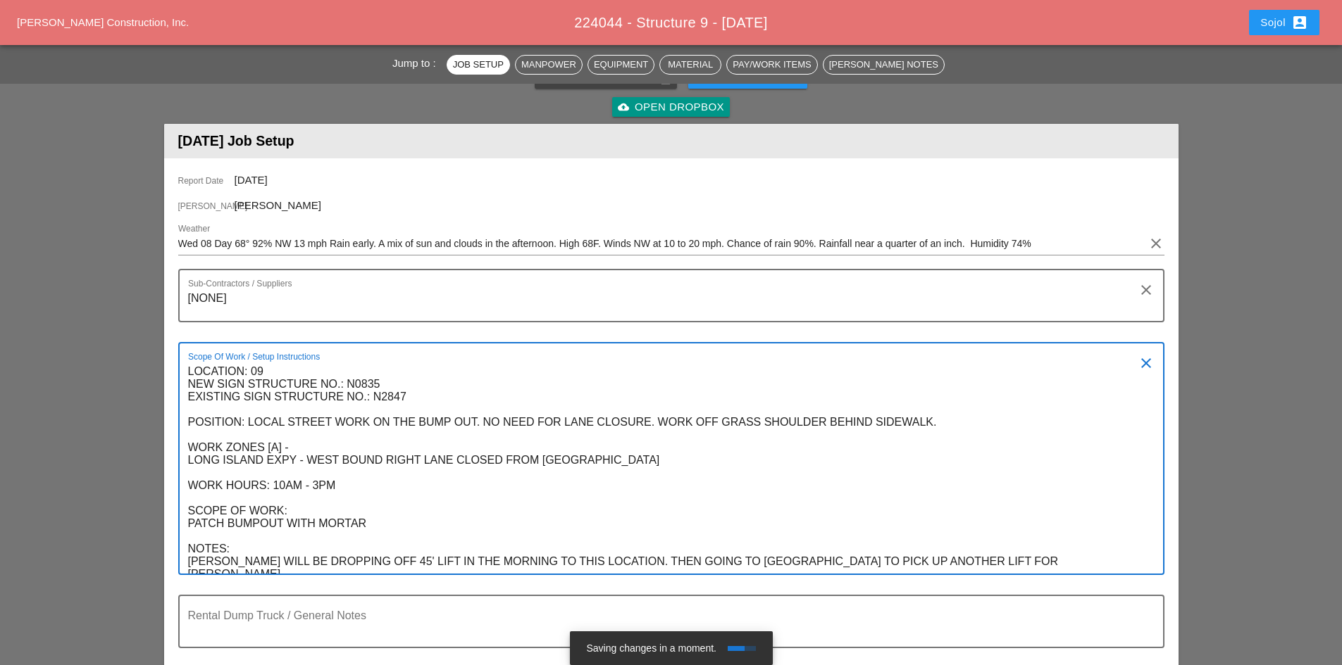
scroll to position [141, 0]
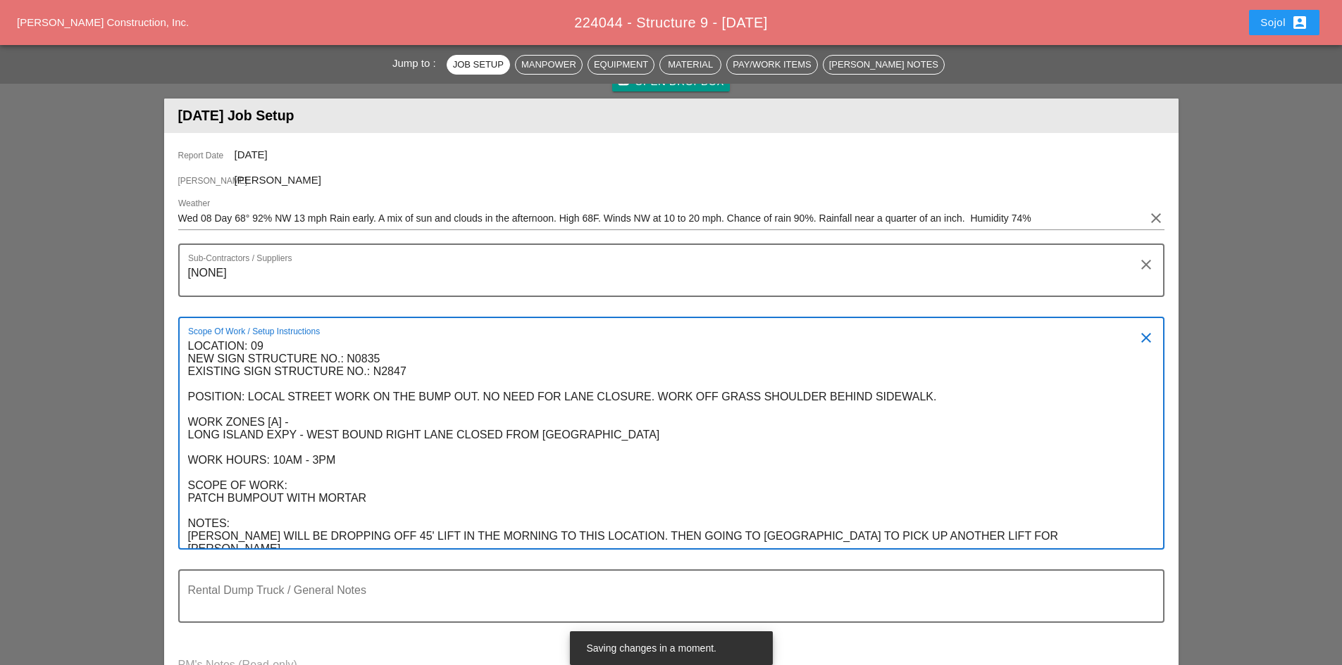
type textarea "LOCATION: 09 NEW SIGN STRUCTURE NO.: N0835 EXISTING SIGN STRUCTURE NO.: N2847 P…"
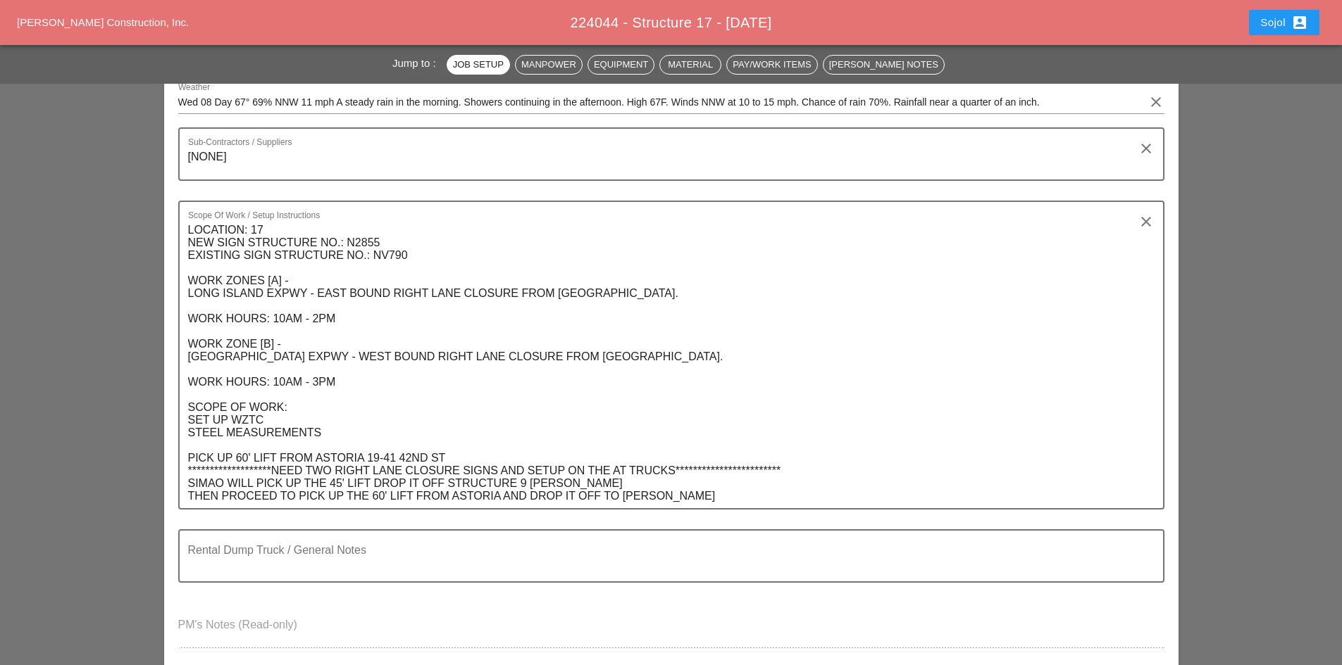
scroll to position [282, 0]
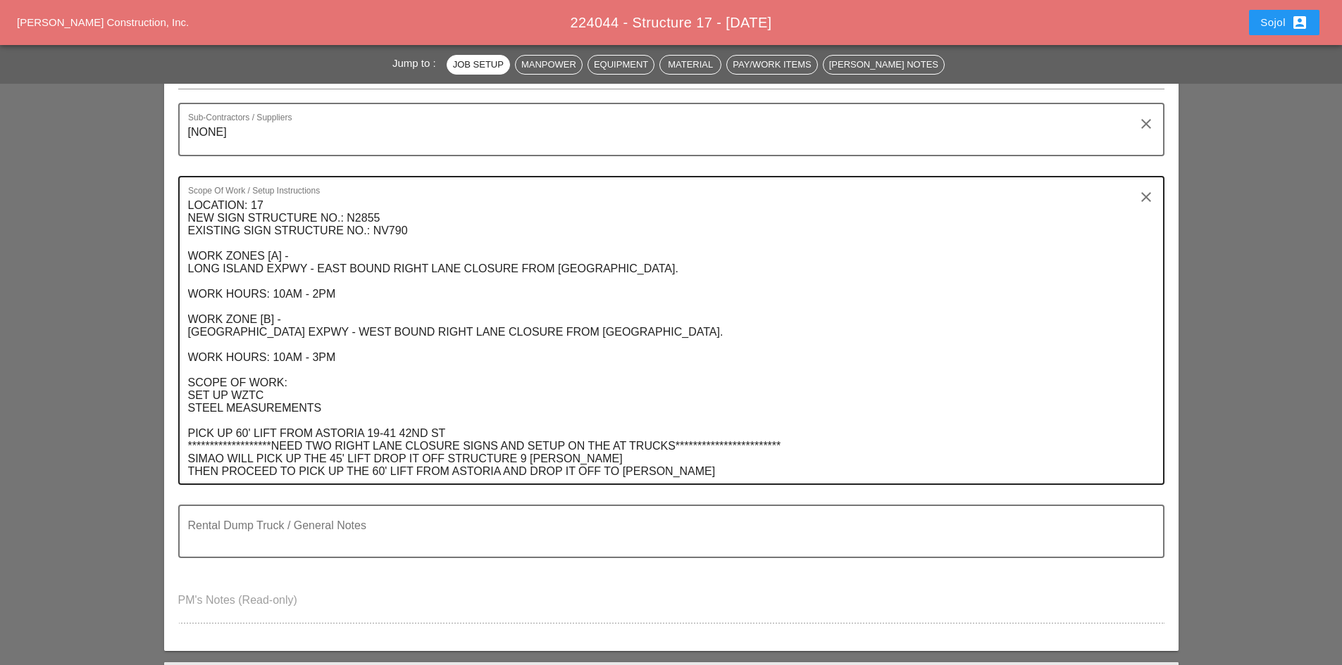
click at [627, 443] on textarea "**********" at bounding box center [665, 338] width 955 height 289
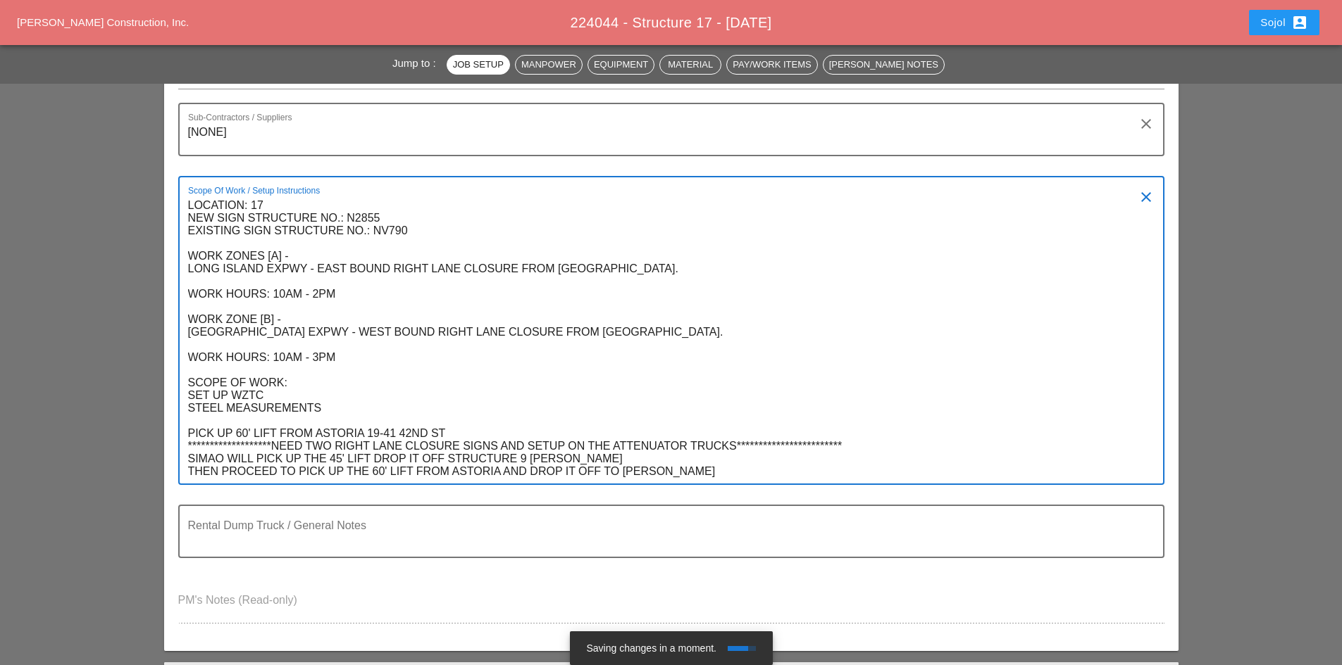
click at [496, 437] on textarea "**********" at bounding box center [665, 338] width 955 height 289
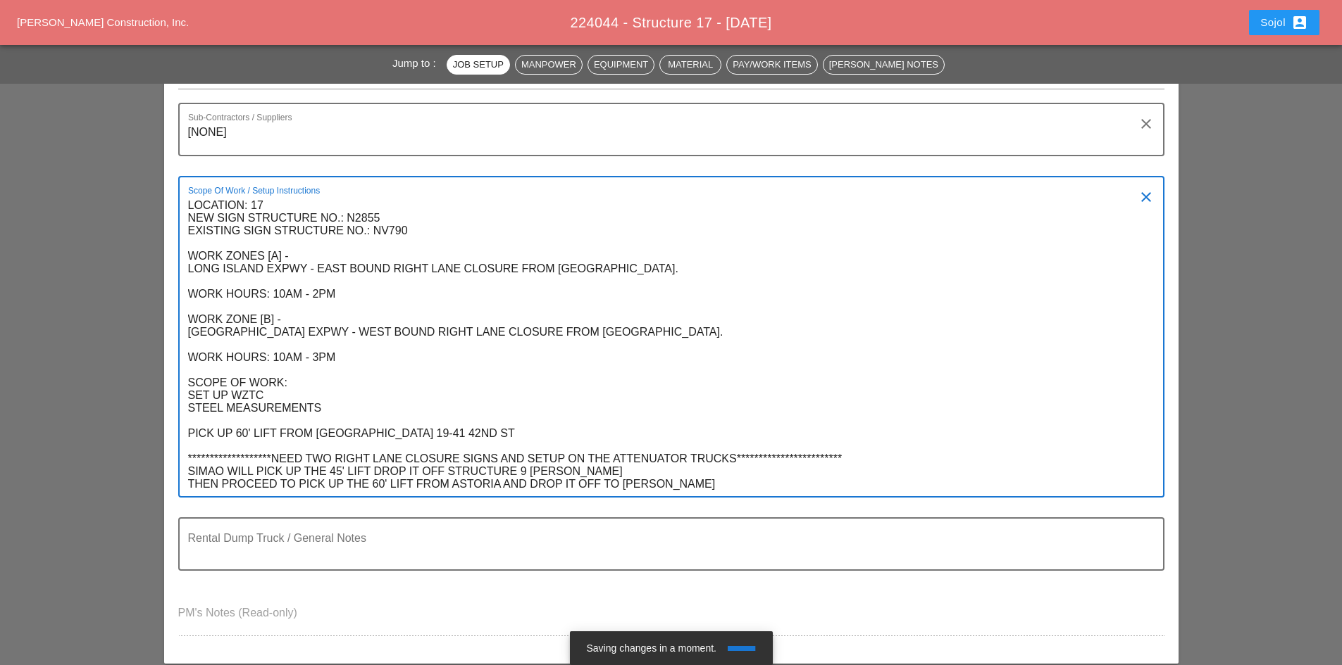
click at [852, 453] on textarea "**********" at bounding box center [665, 345] width 955 height 302
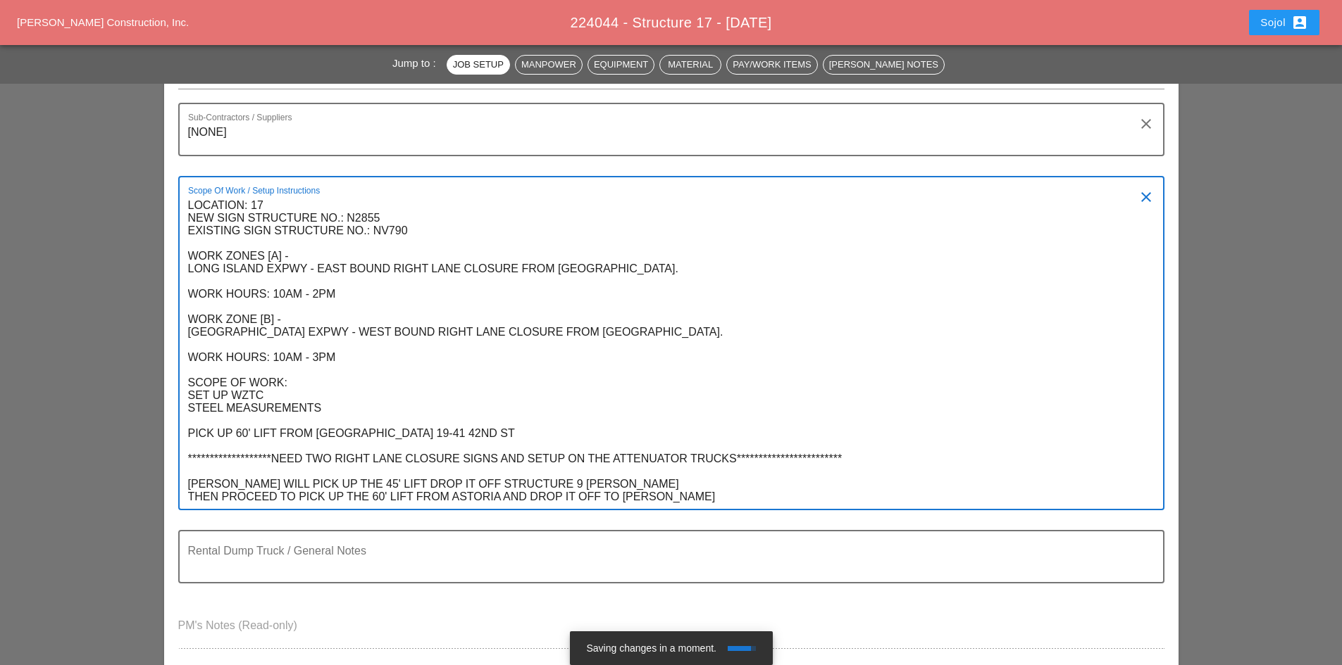
click at [606, 482] on textarea "**********" at bounding box center [665, 351] width 955 height 315
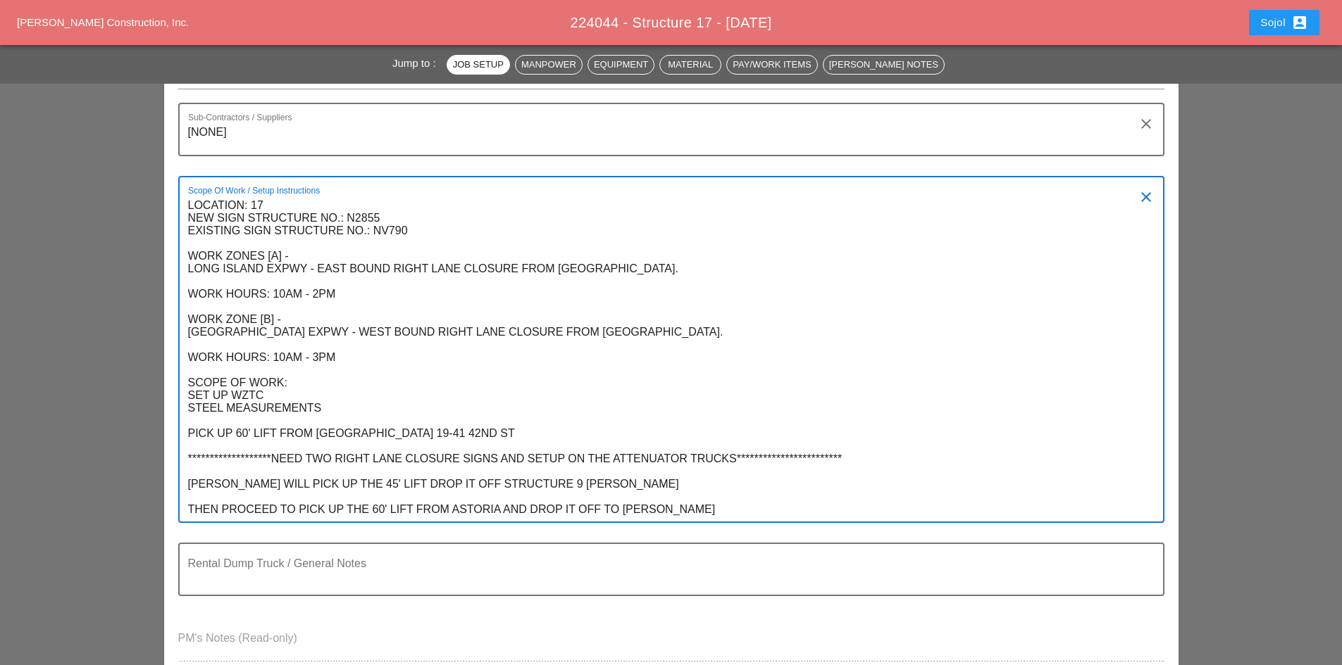
click at [661, 502] on textarea "**********" at bounding box center [665, 357] width 955 height 327
click at [662, 508] on textarea "**********" at bounding box center [665, 357] width 955 height 327
type textarea "**********"
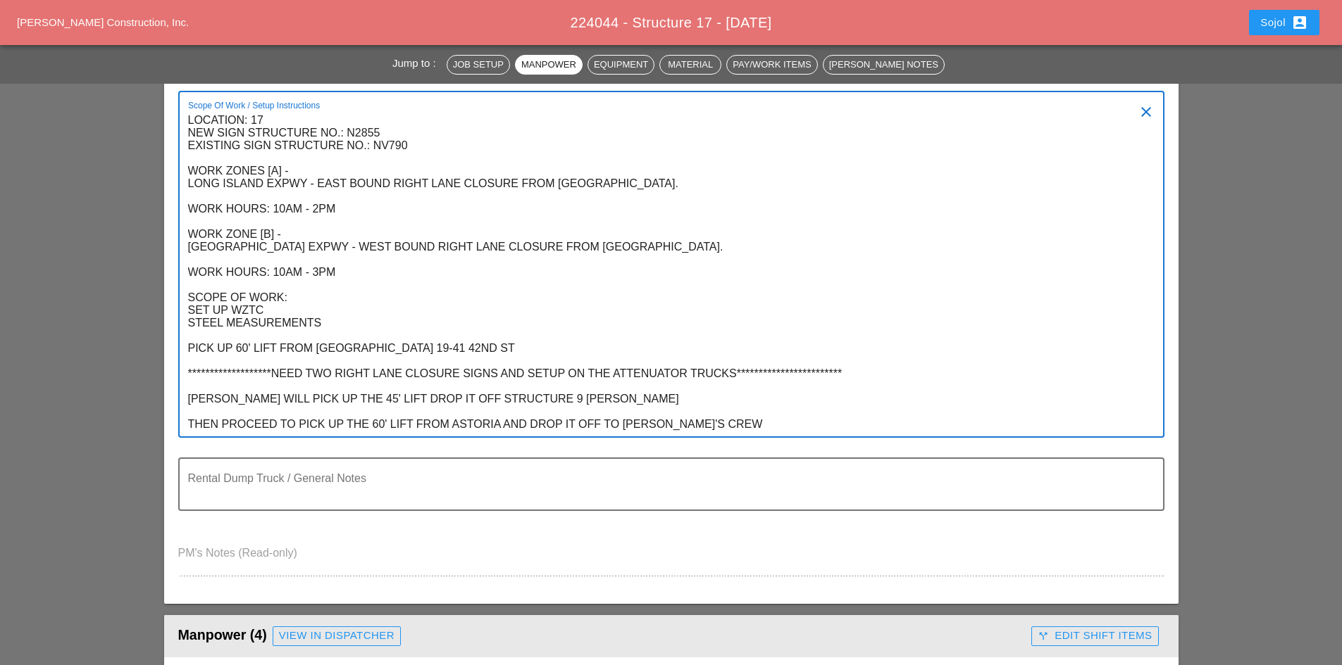
scroll to position [352, 0]
